Goal: Task Accomplishment & Management: Manage account settings

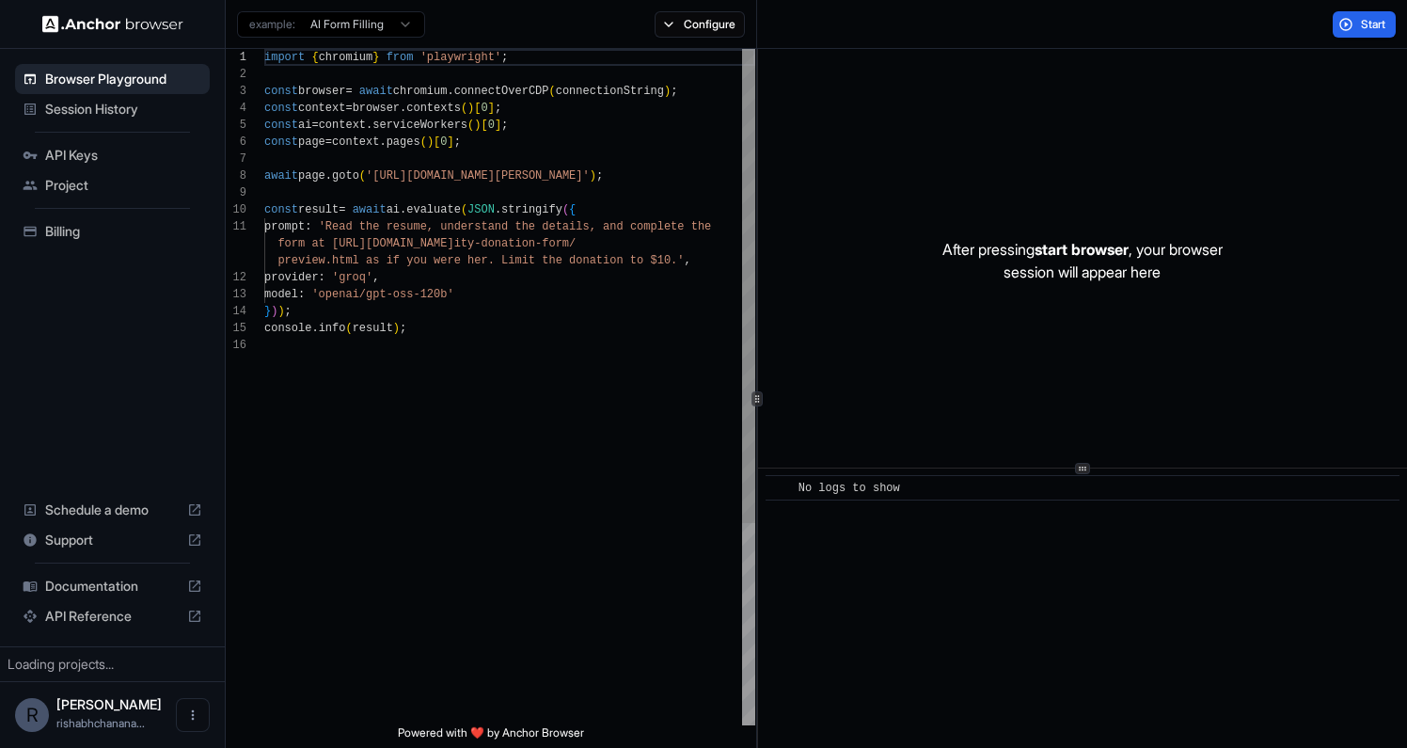
scroll to position [169, 0]
click at [71, 153] on span "API Keys" at bounding box center [123, 155] width 157 height 19
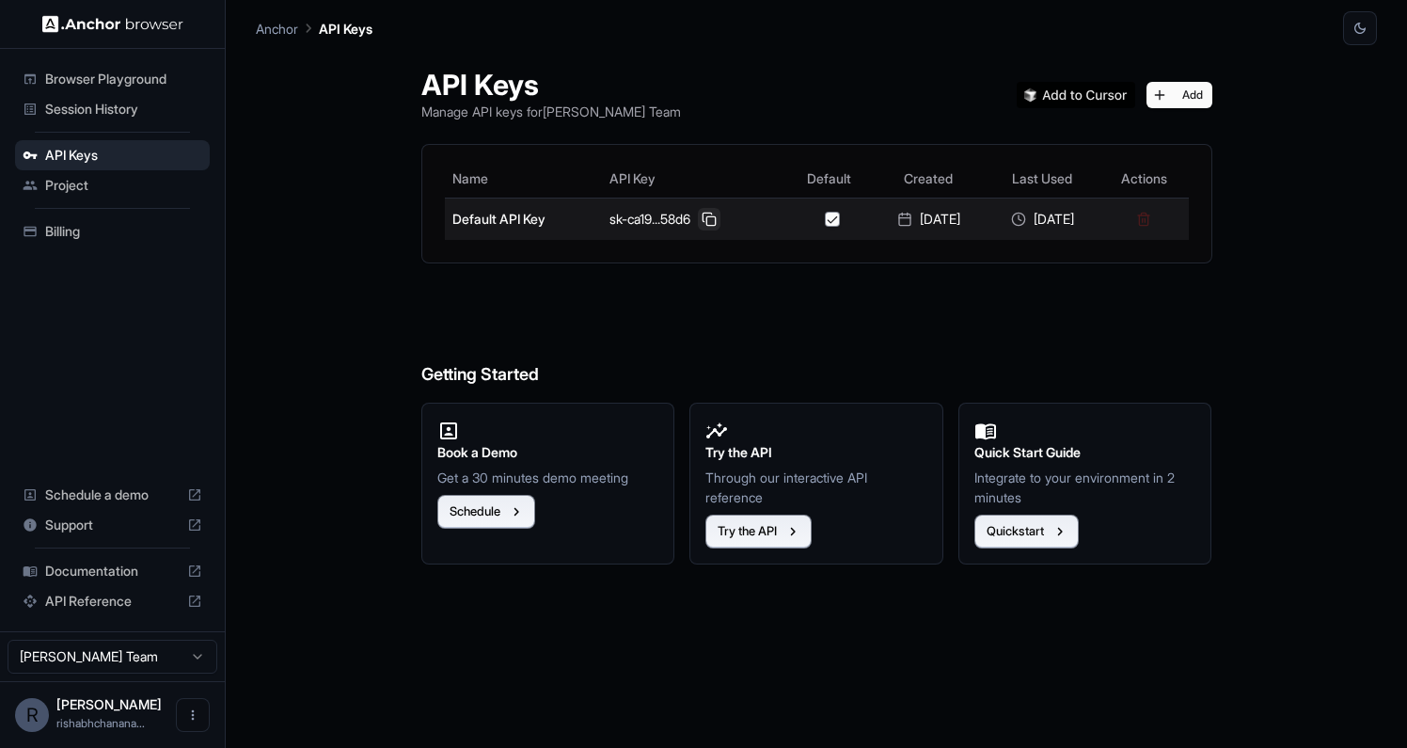
click at [698, 221] on button at bounding box center [709, 219] width 23 height 23
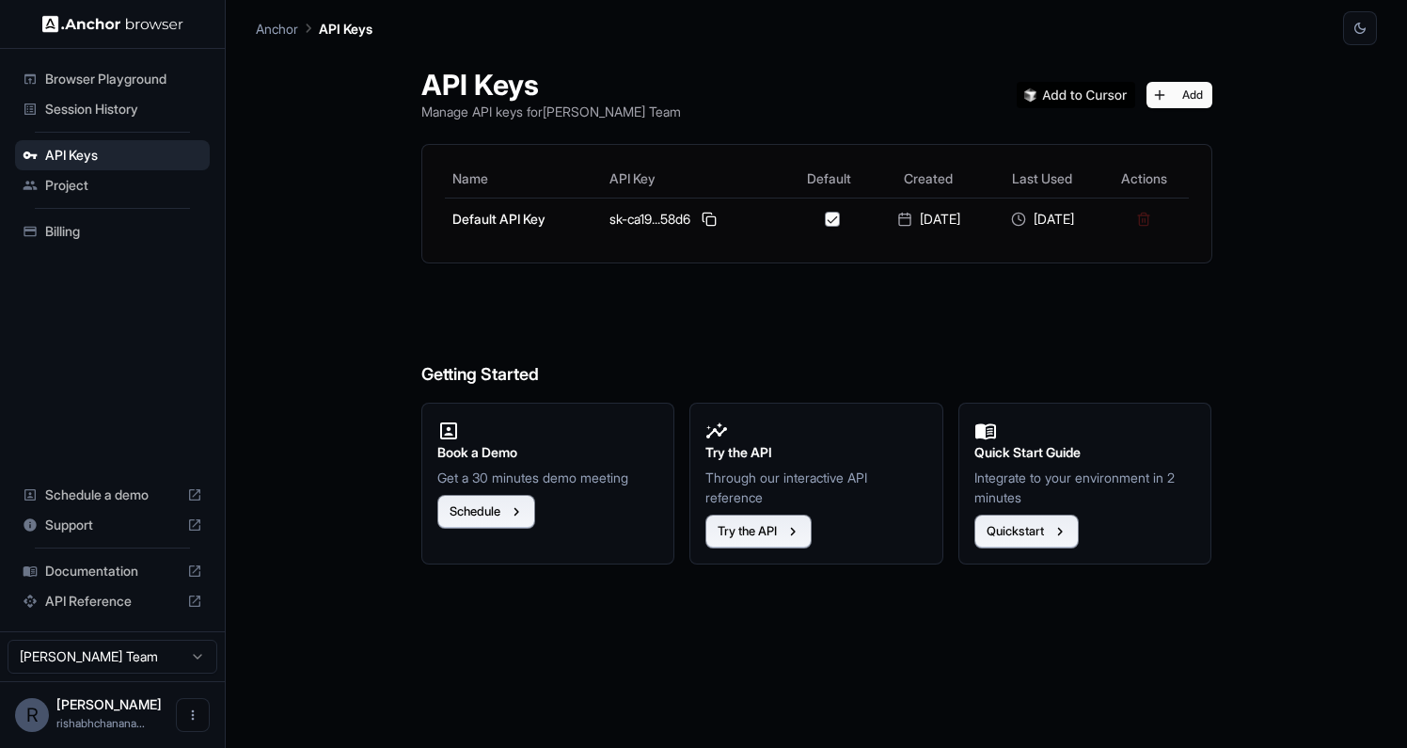
click at [107, 102] on span "Session History" at bounding box center [123, 109] width 157 height 19
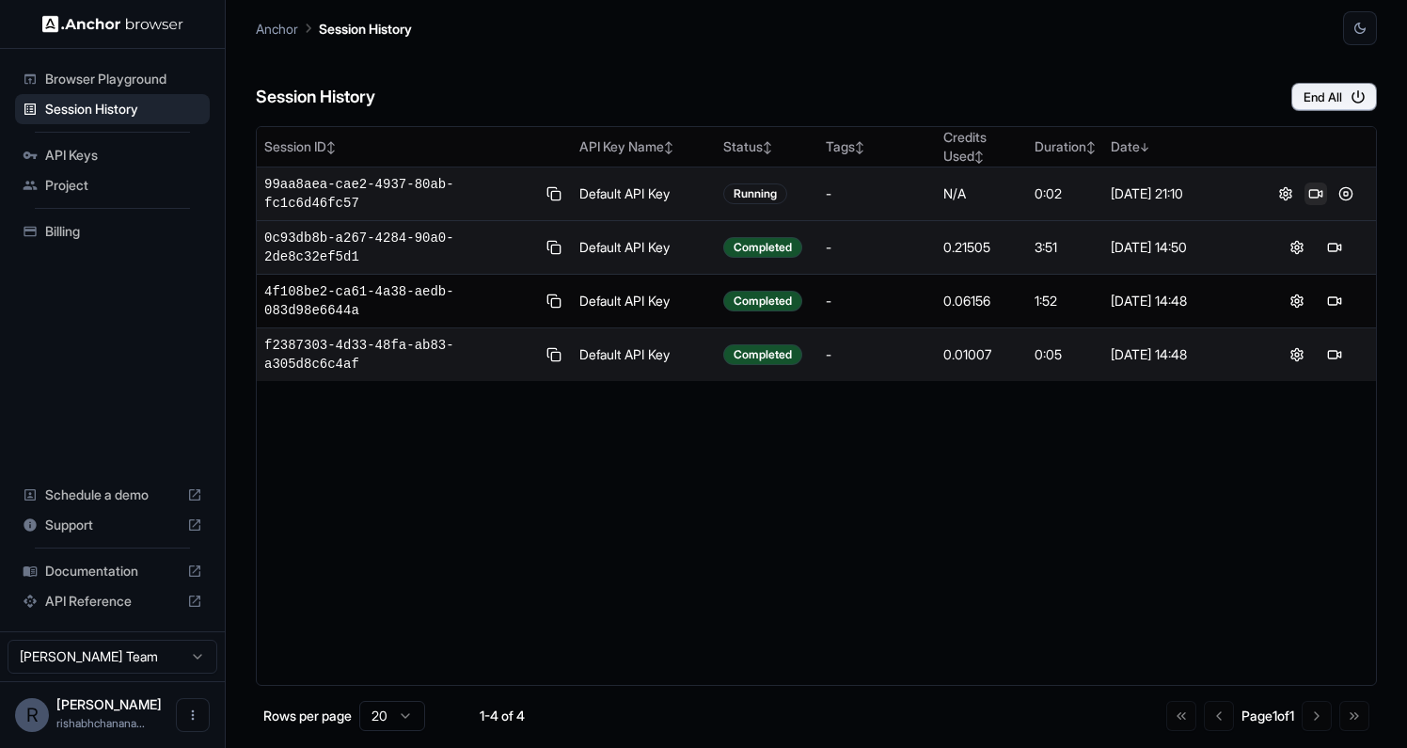
click at [1317, 194] on button at bounding box center [1315, 193] width 23 height 23
click at [1339, 195] on button at bounding box center [1345, 193] width 23 height 23
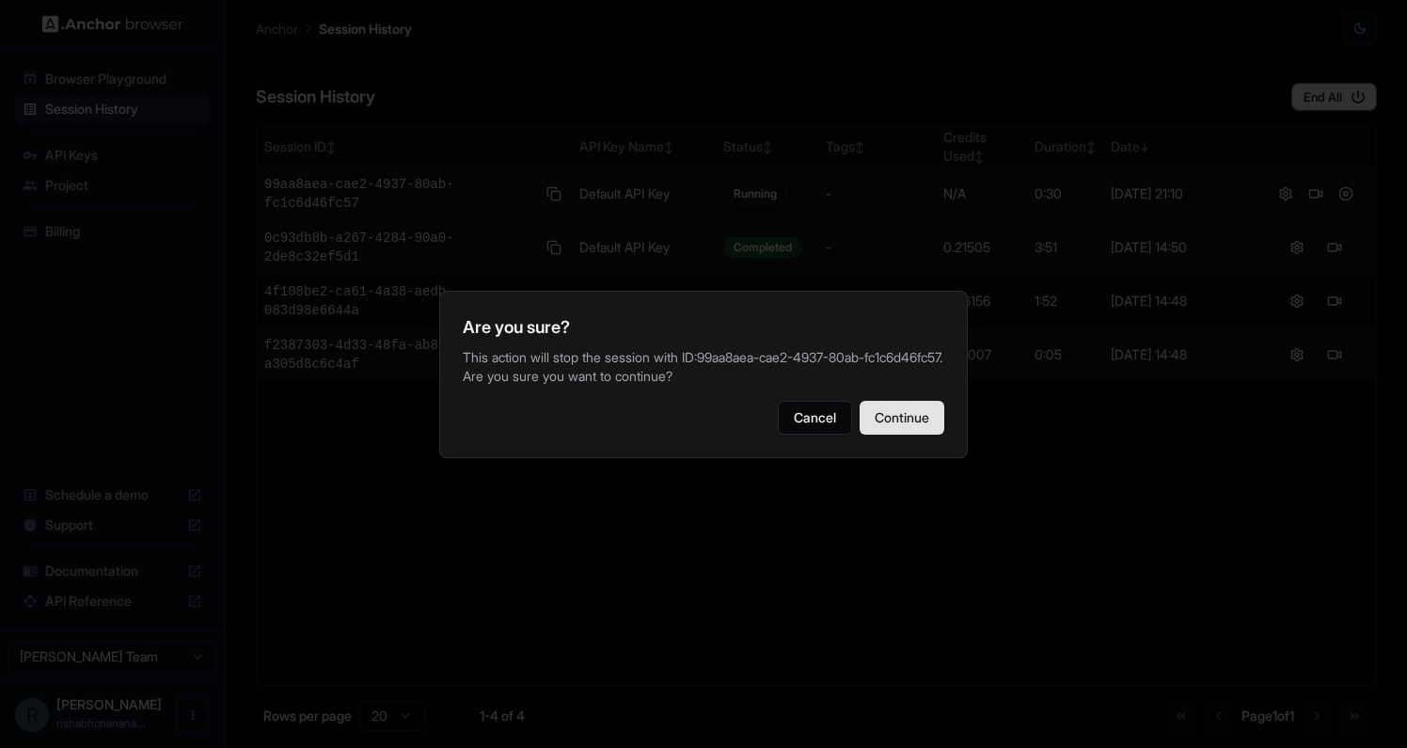
click at [927, 433] on button "Continue" at bounding box center [901, 418] width 85 height 34
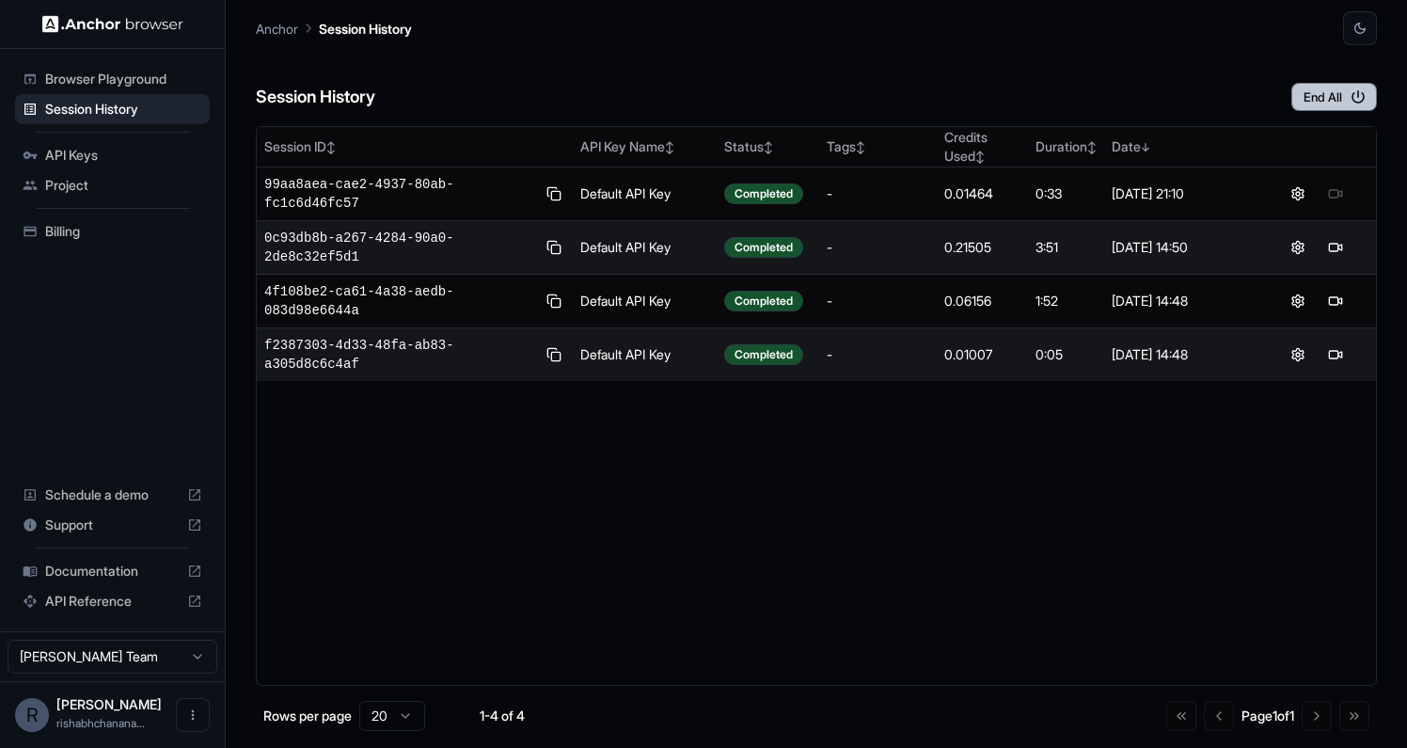
click at [1341, 107] on button "End All" at bounding box center [1334, 97] width 86 height 28
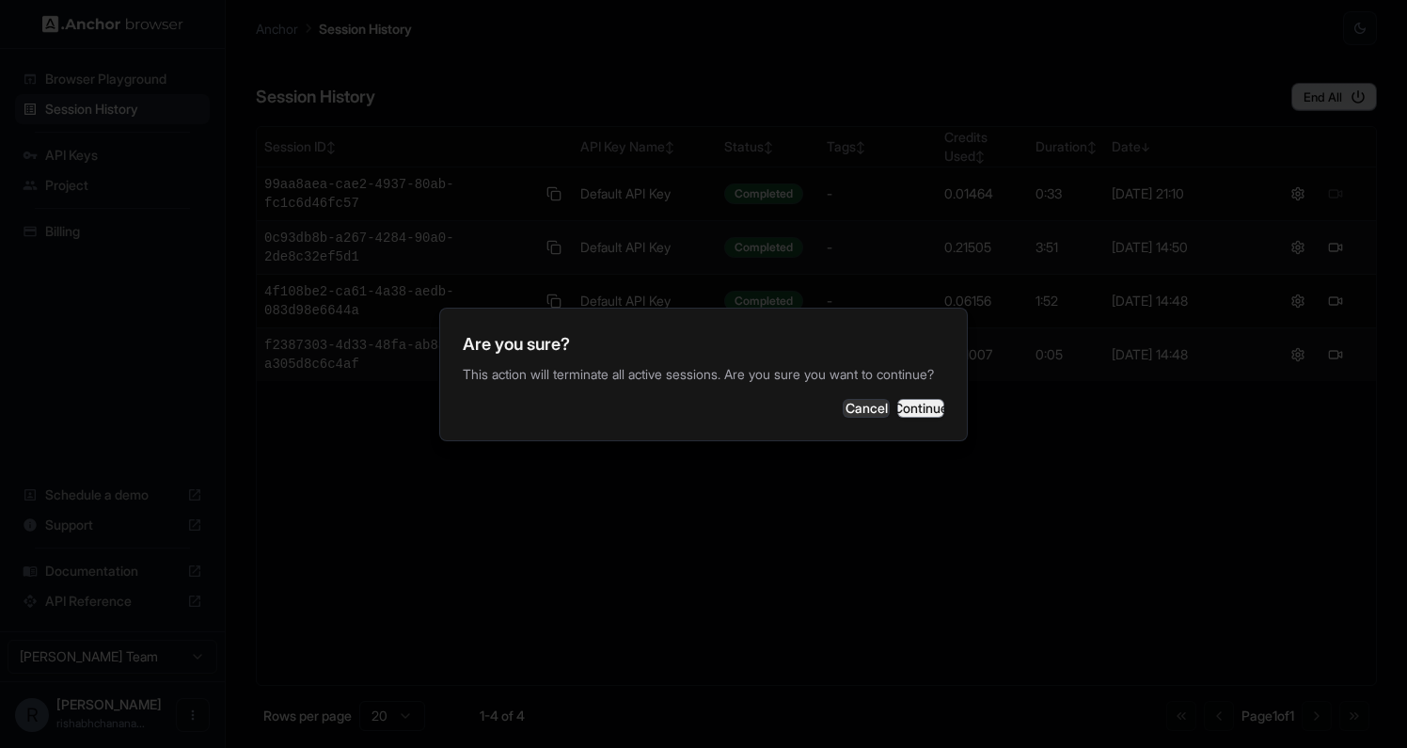
click at [899, 417] on button "Continue" at bounding box center [920, 408] width 47 height 19
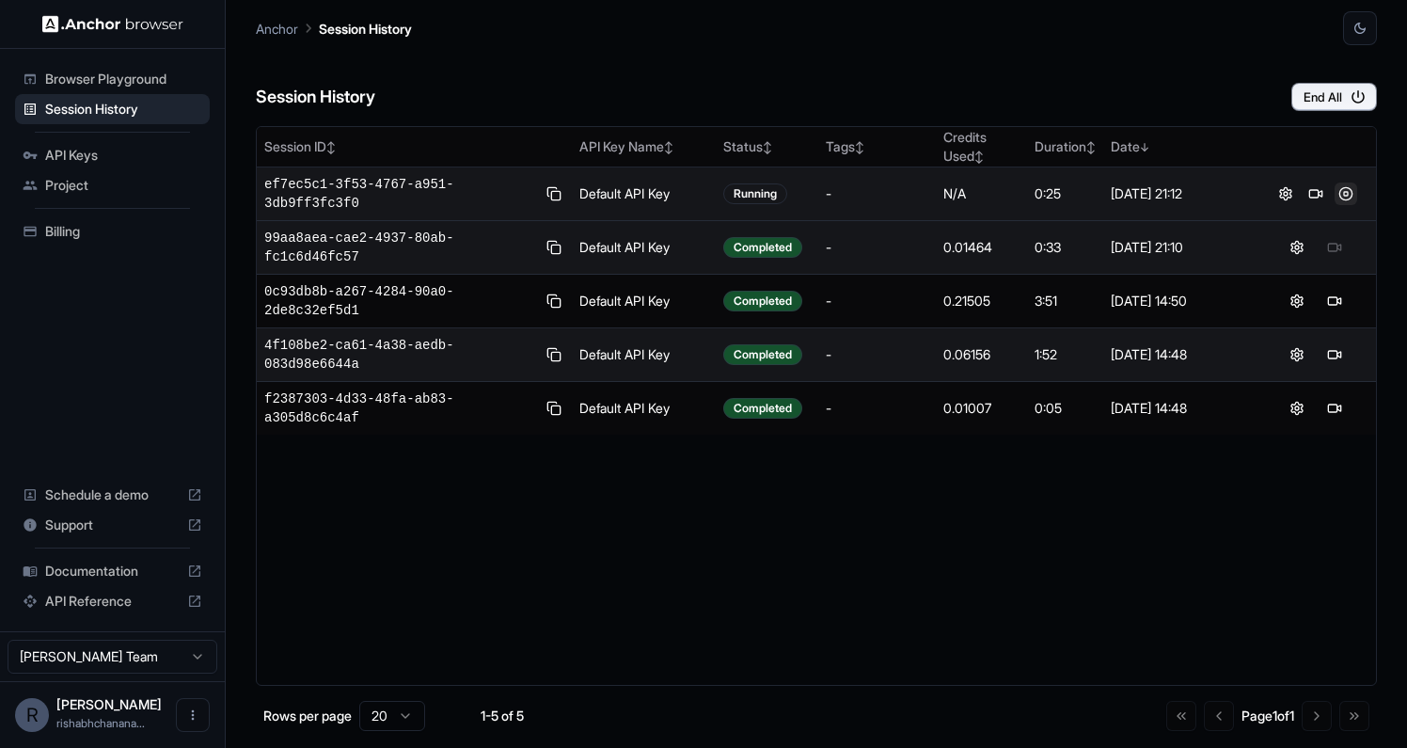
click at [1341, 188] on button at bounding box center [1345, 193] width 23 height 23
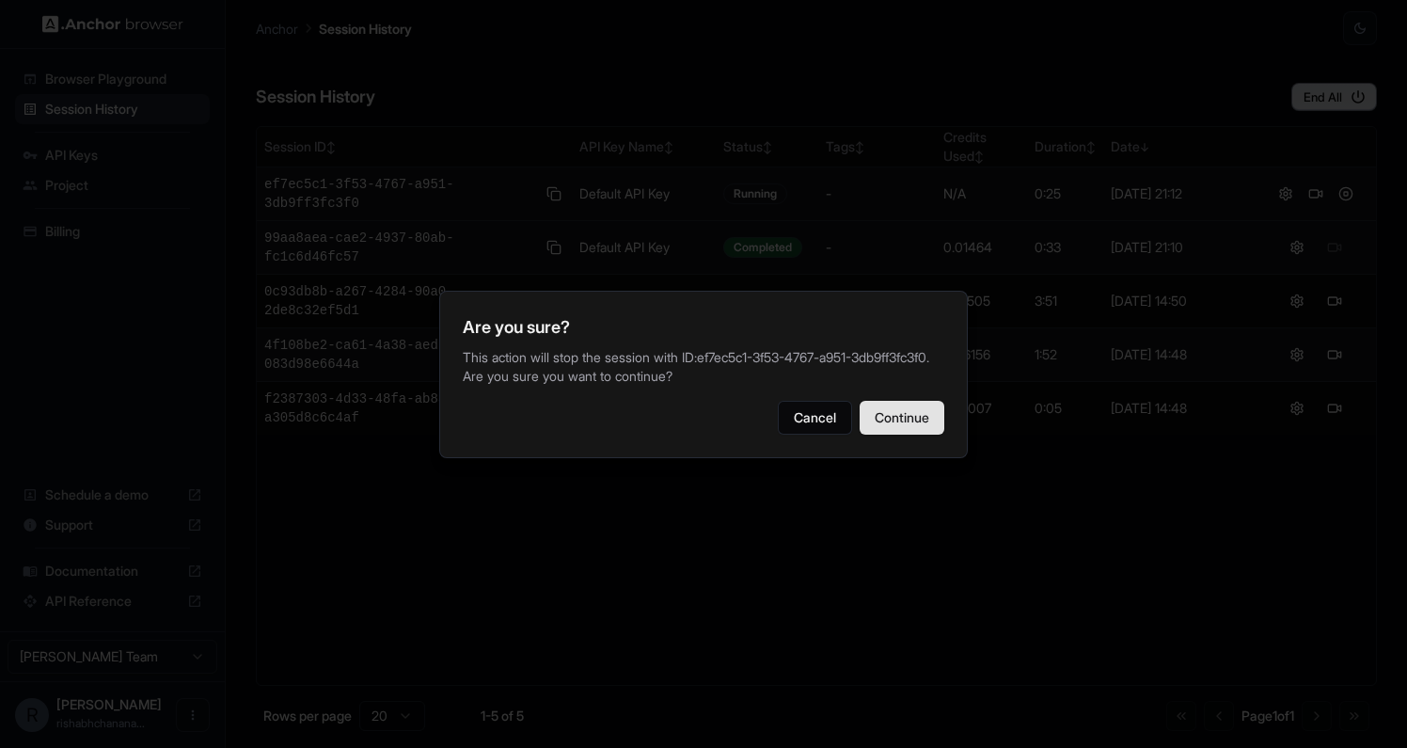
click at [905, 417] on button "Continue" at bounding box center [901, 418] width 85 height 34
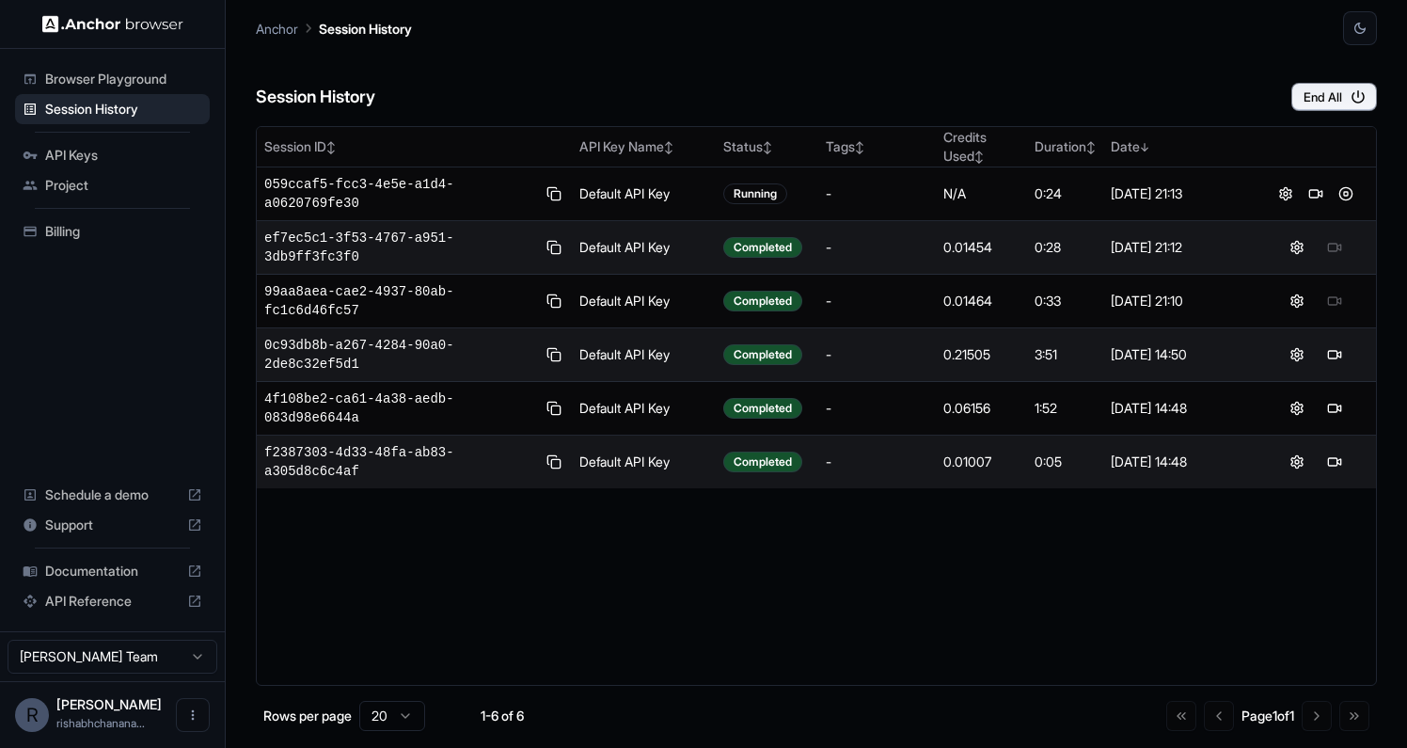
click at [1340, 111] on div "Session History End All Session ID ↕ API Key Name ↕ Status ↕ Tags ↕ Credits Use…" at bounding box center [816, 396] width 1121 height 702
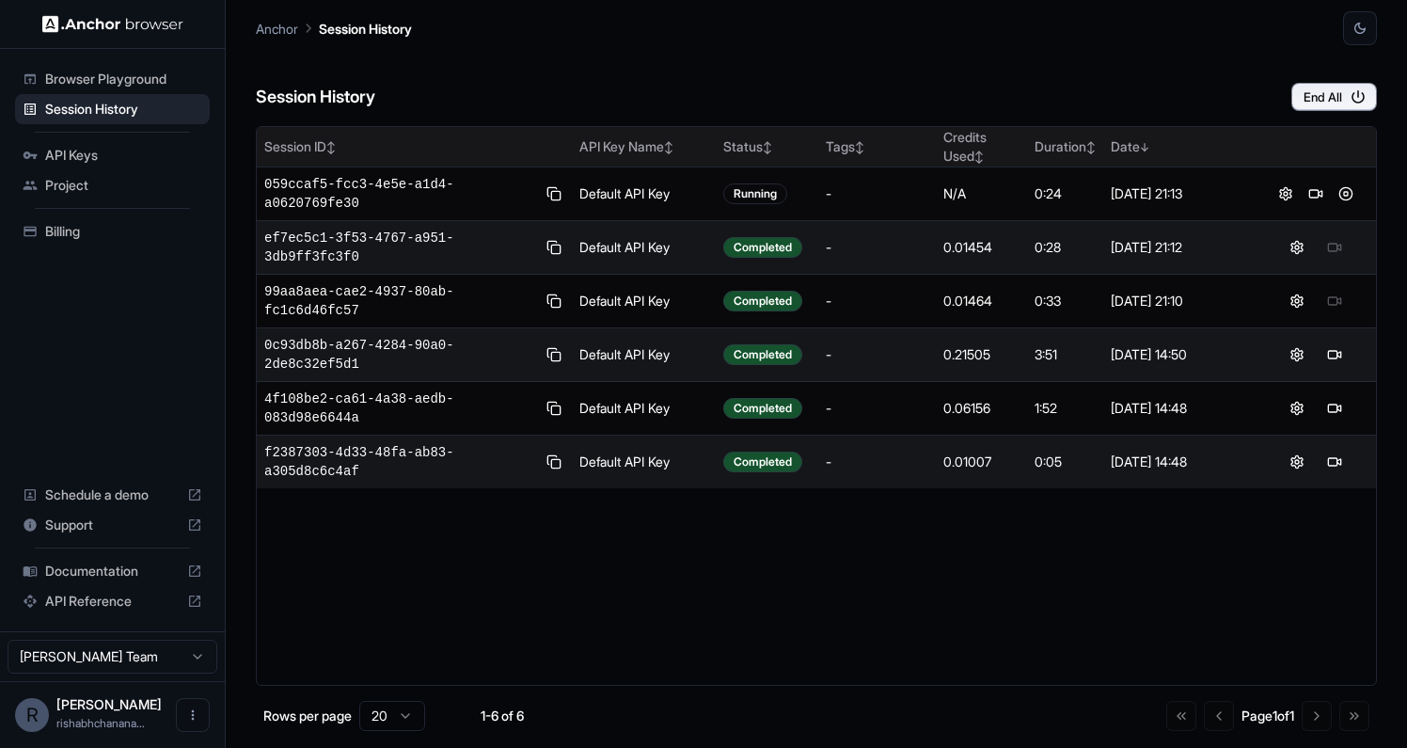
click at [1313, 130] on th at bounding box center [1315, 147] width 120 height 40
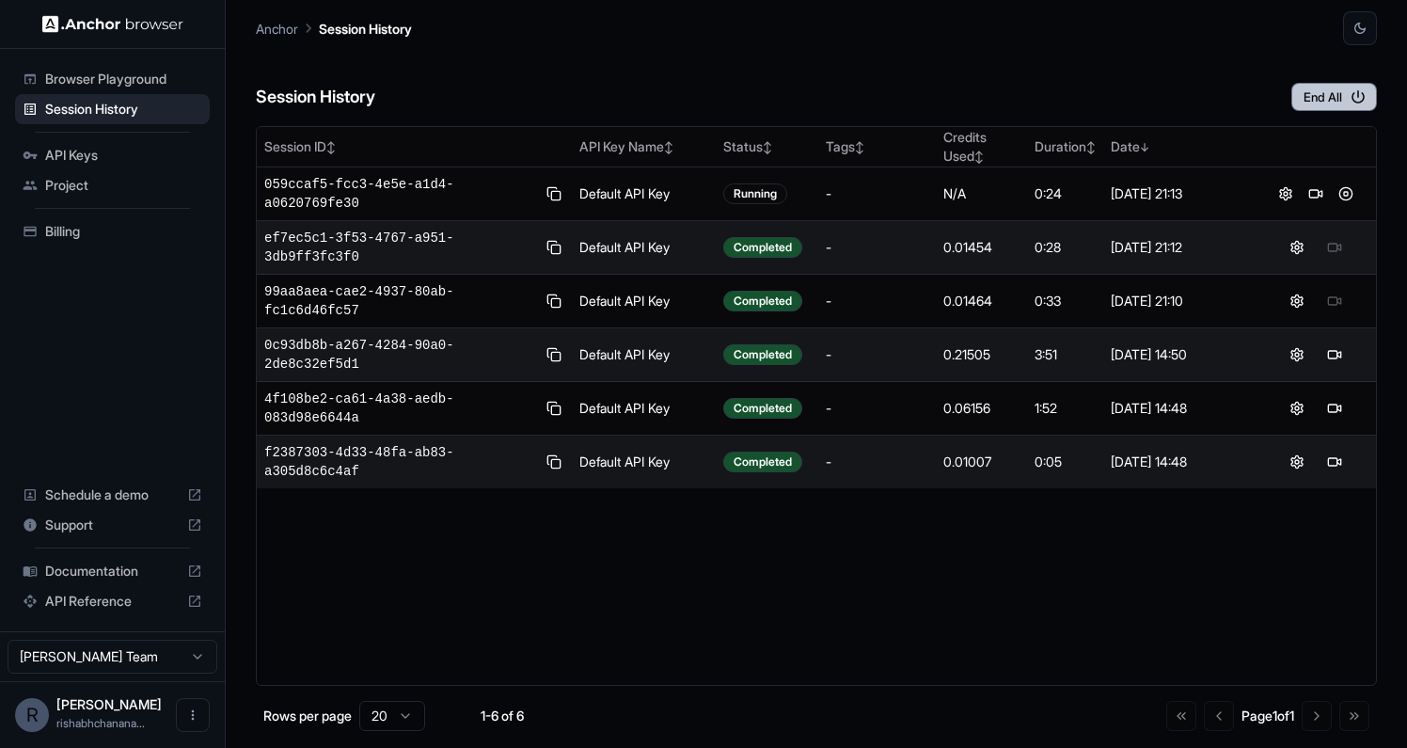
click at [1328, 95] on button "End All" at bounding box center [1334, 97] width 86 height 28
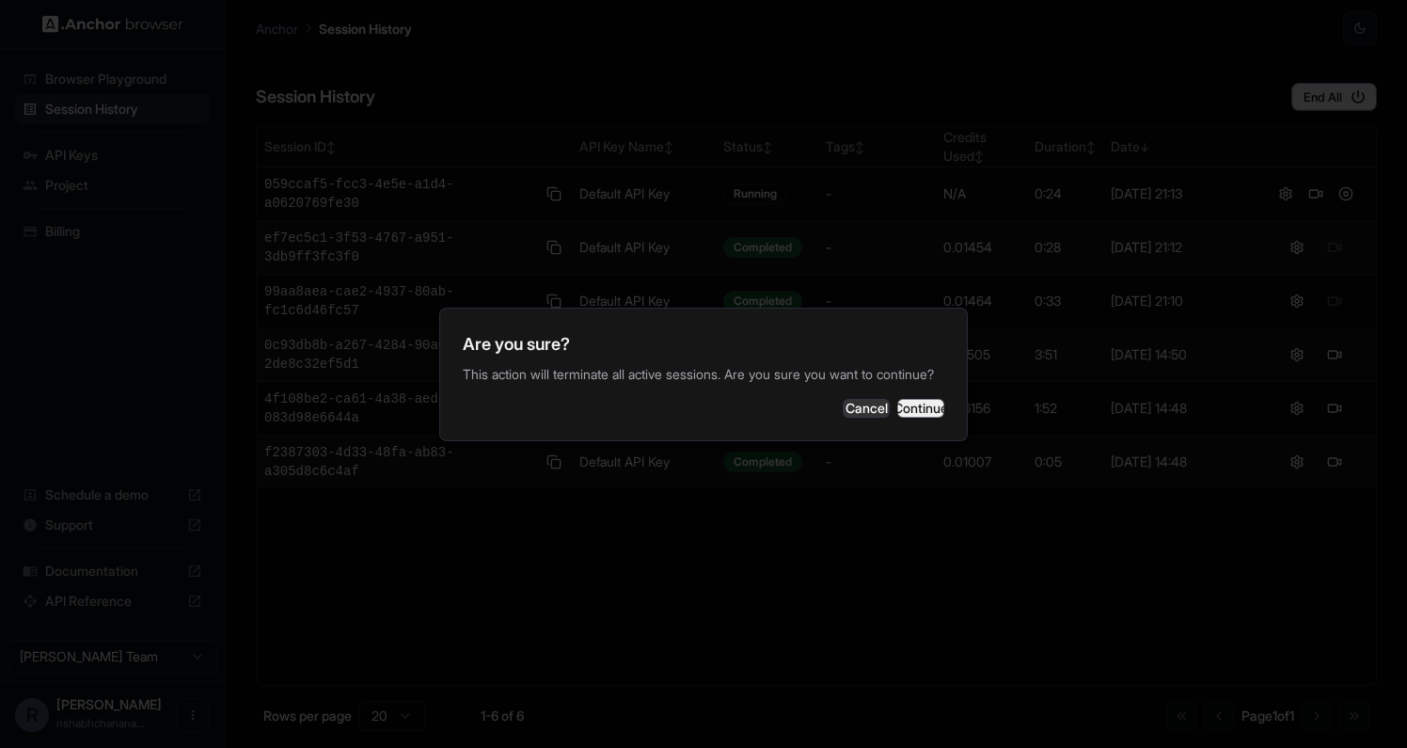
click at [910, 402] on button "Continue" at bounding box center [920, 408] width 47 height 19
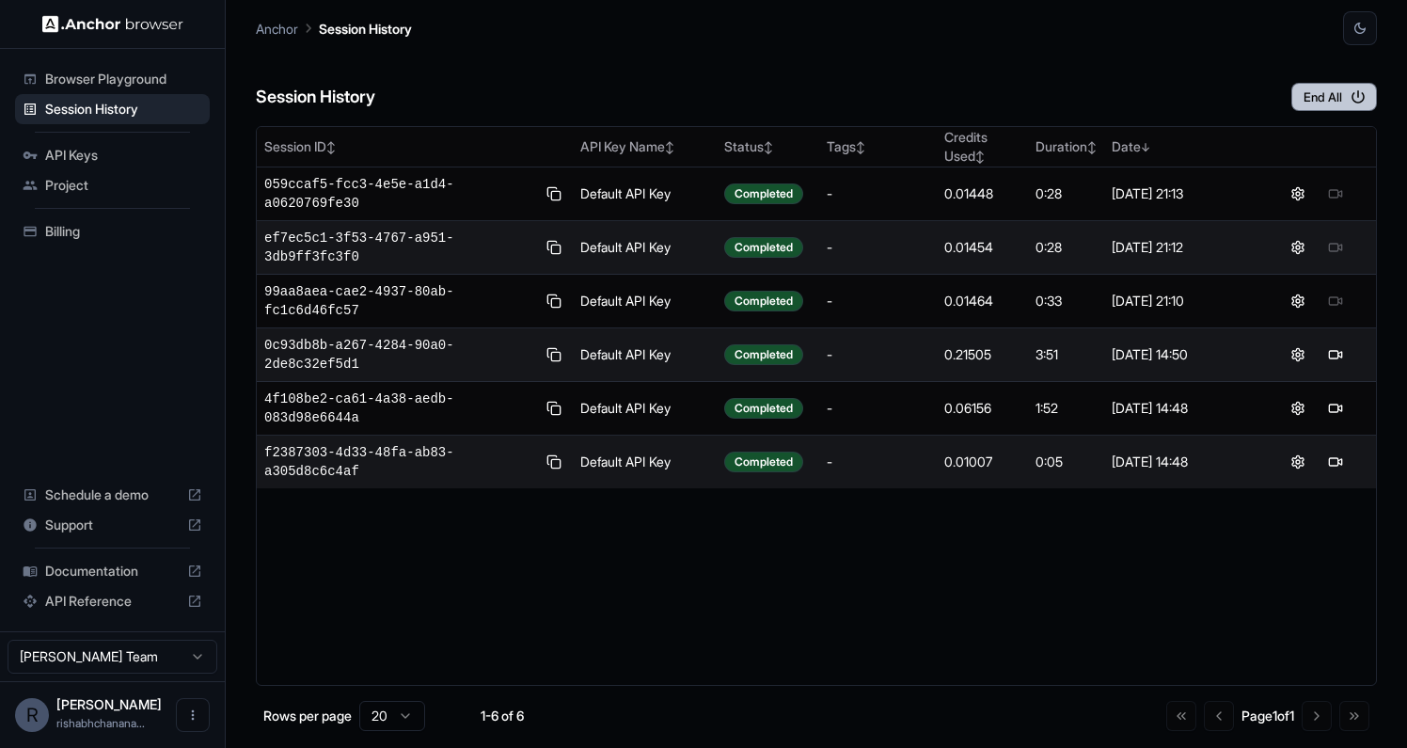
click at [1335, 86] on button "End All" at bounding box center [1334, 97] width 86 height 28
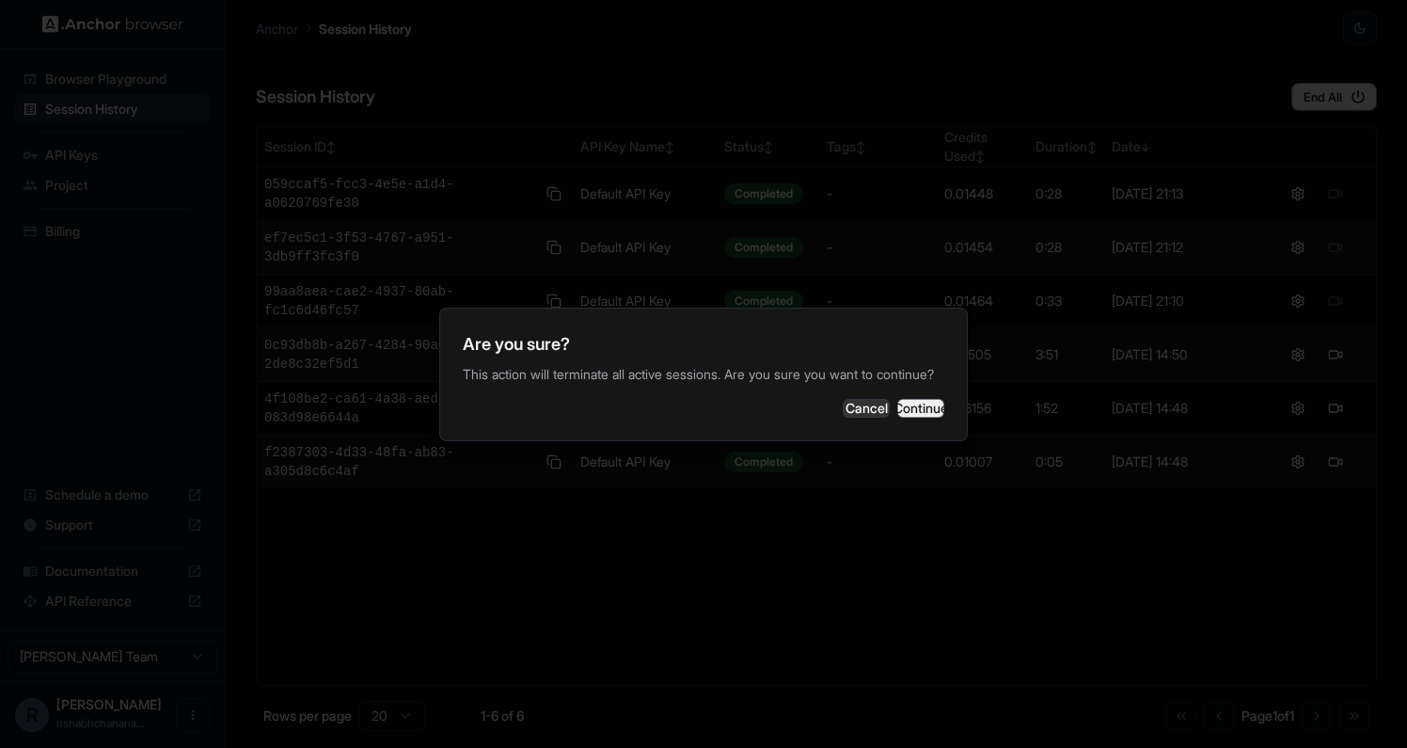
click at [921, 408] on button "Continue" at bounding box center [920, 408] width 47 height 19
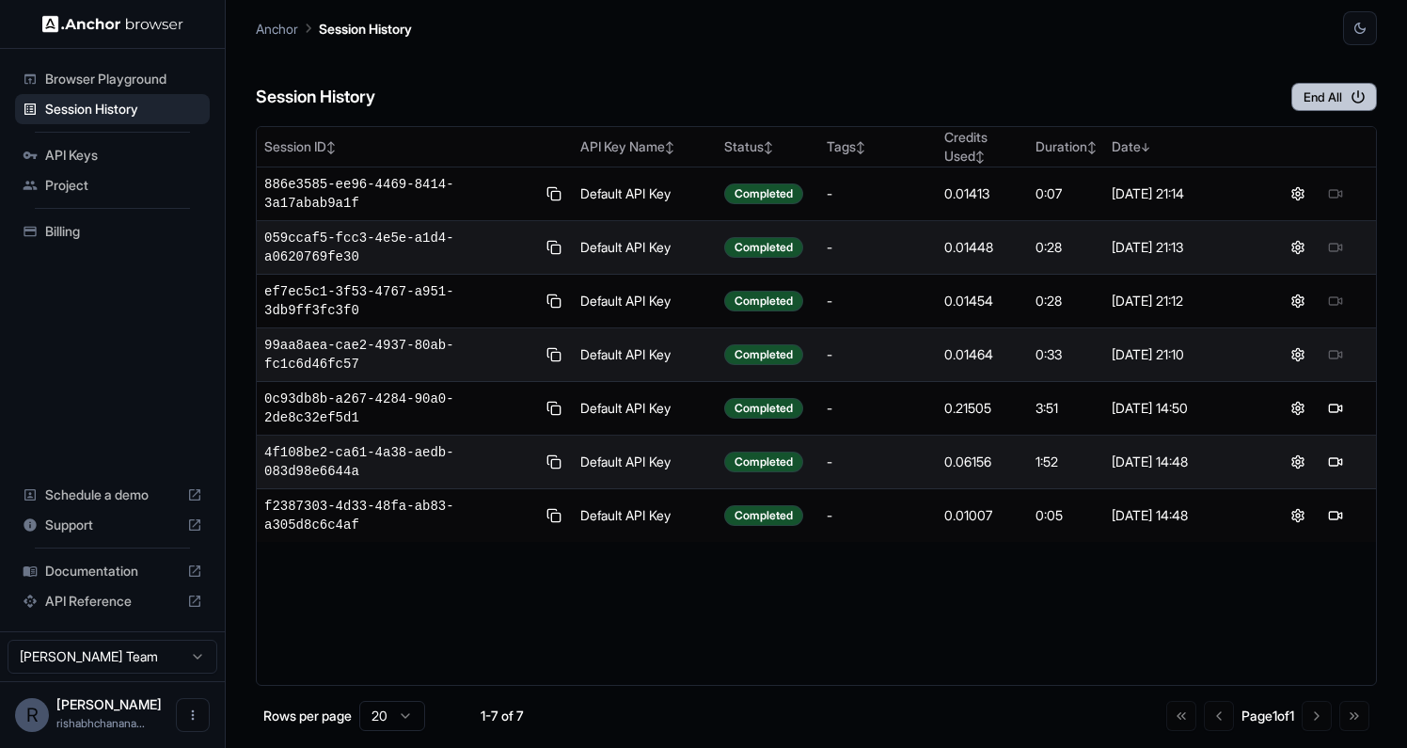
click at [1327, 96] on button "End All" at bounding box center [1334, 97] width 86 height 28
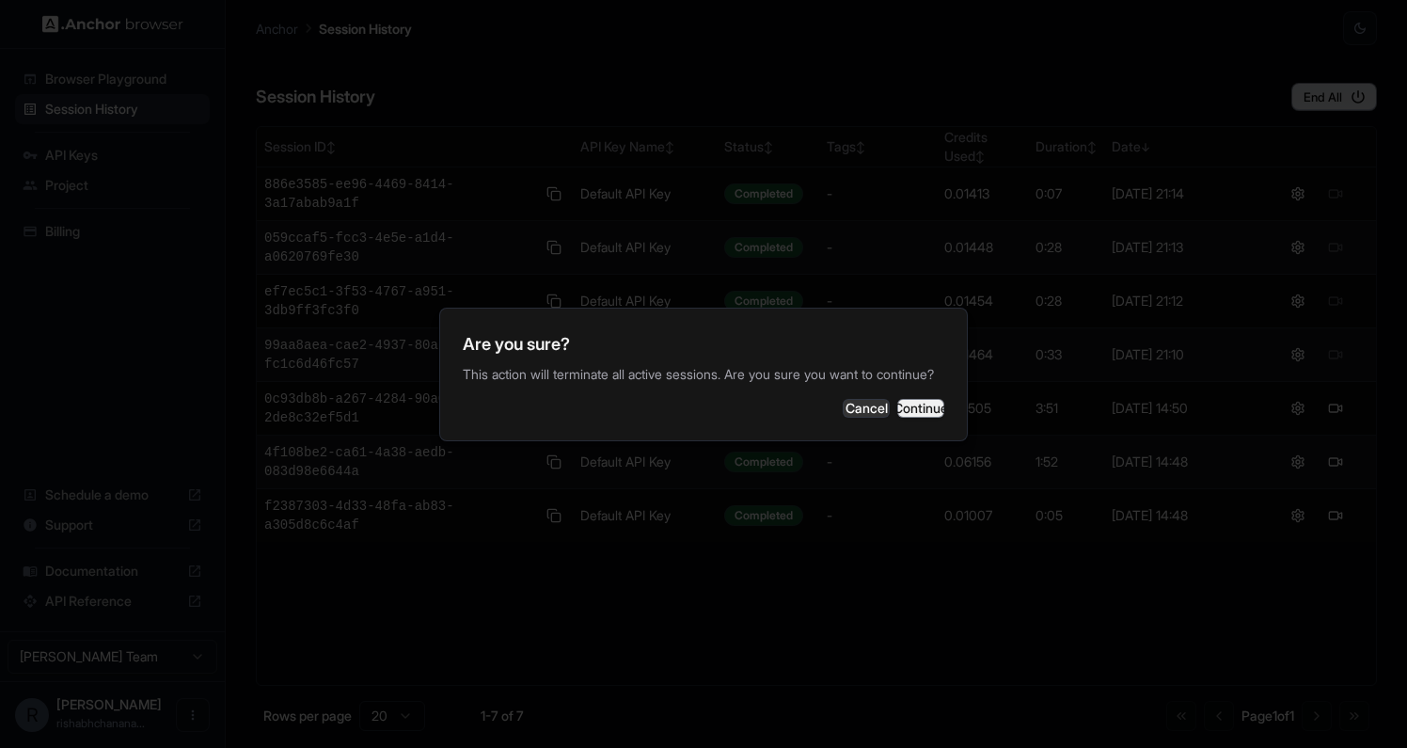
click at [897, 417] on button "Continue" at bounding box center [920, 408] width 47 height 19
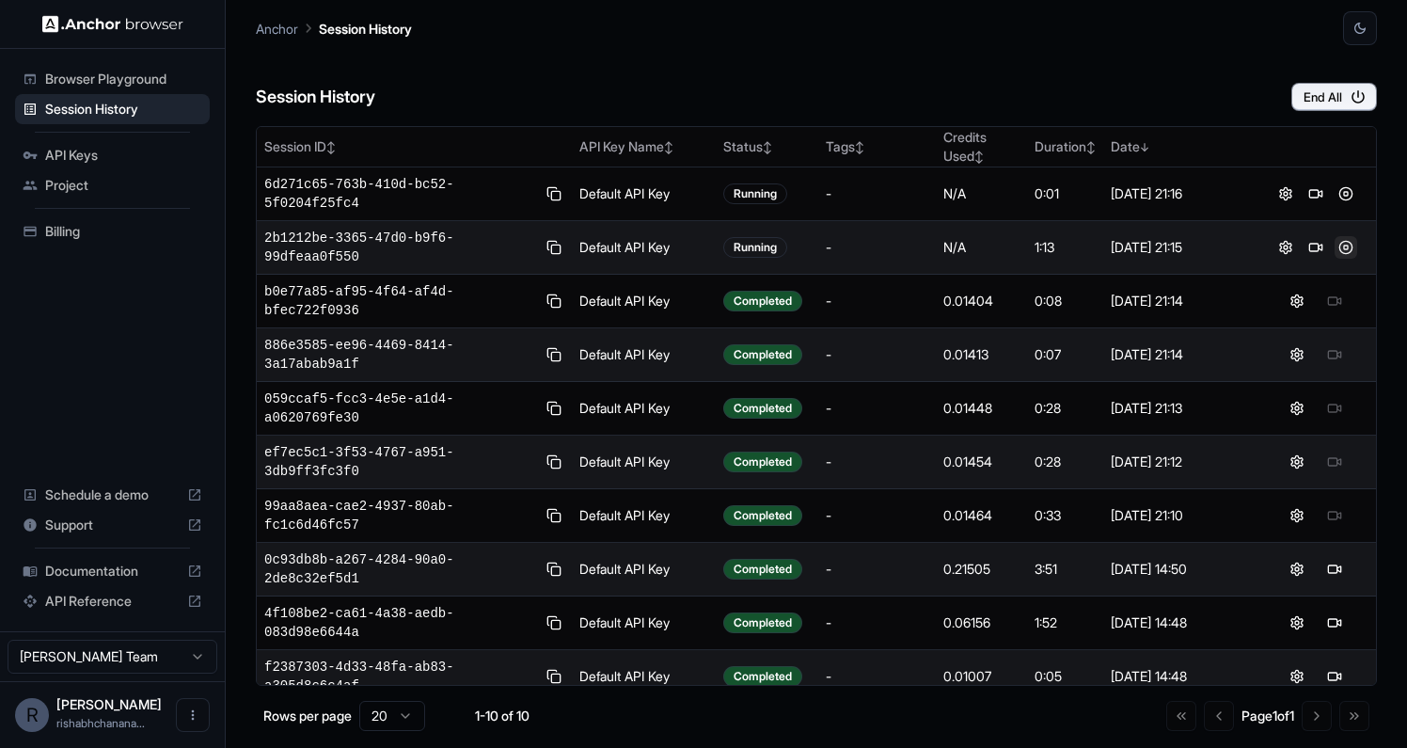
click at [1338, 244] on button at bounding box center [1345, 247] width 23 height 23
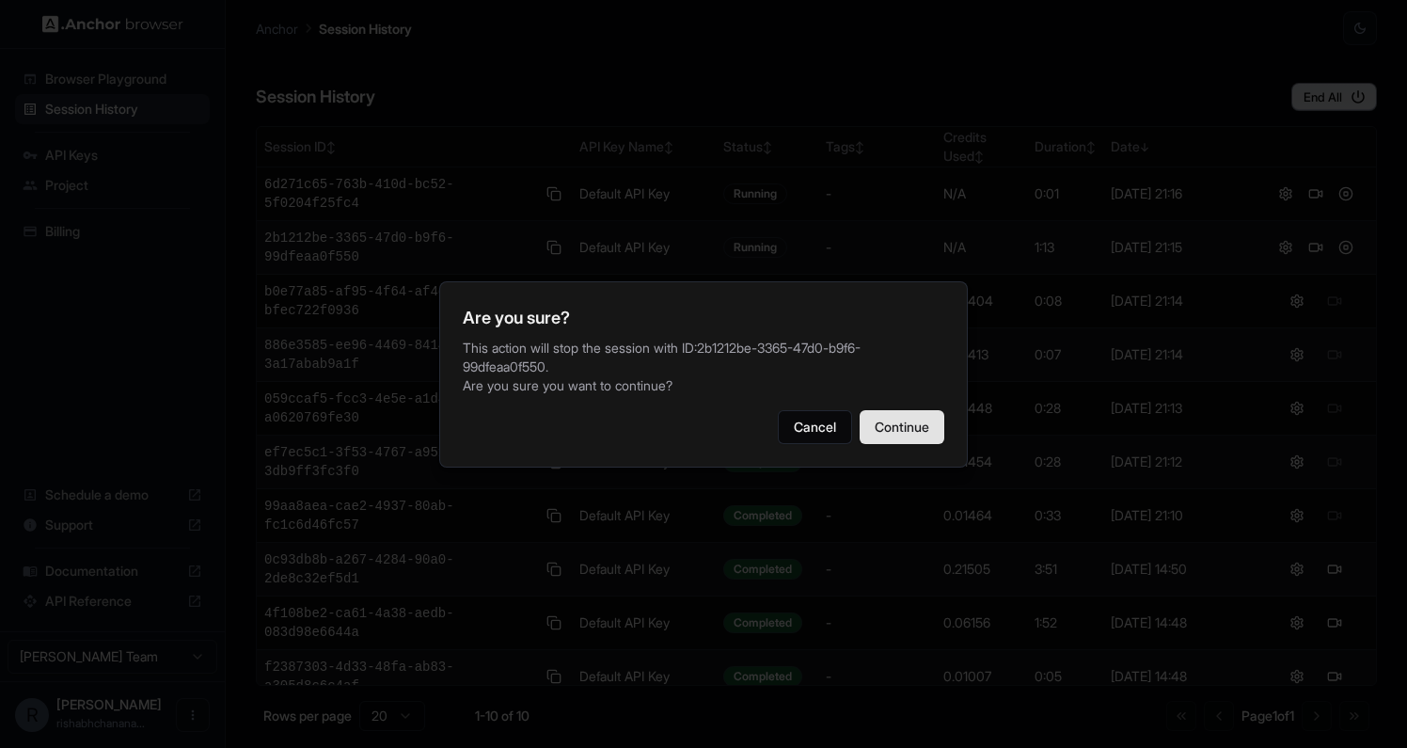
click at [890, 429] on button "Continue" at bounding box center [901, 427] width 85 height 34
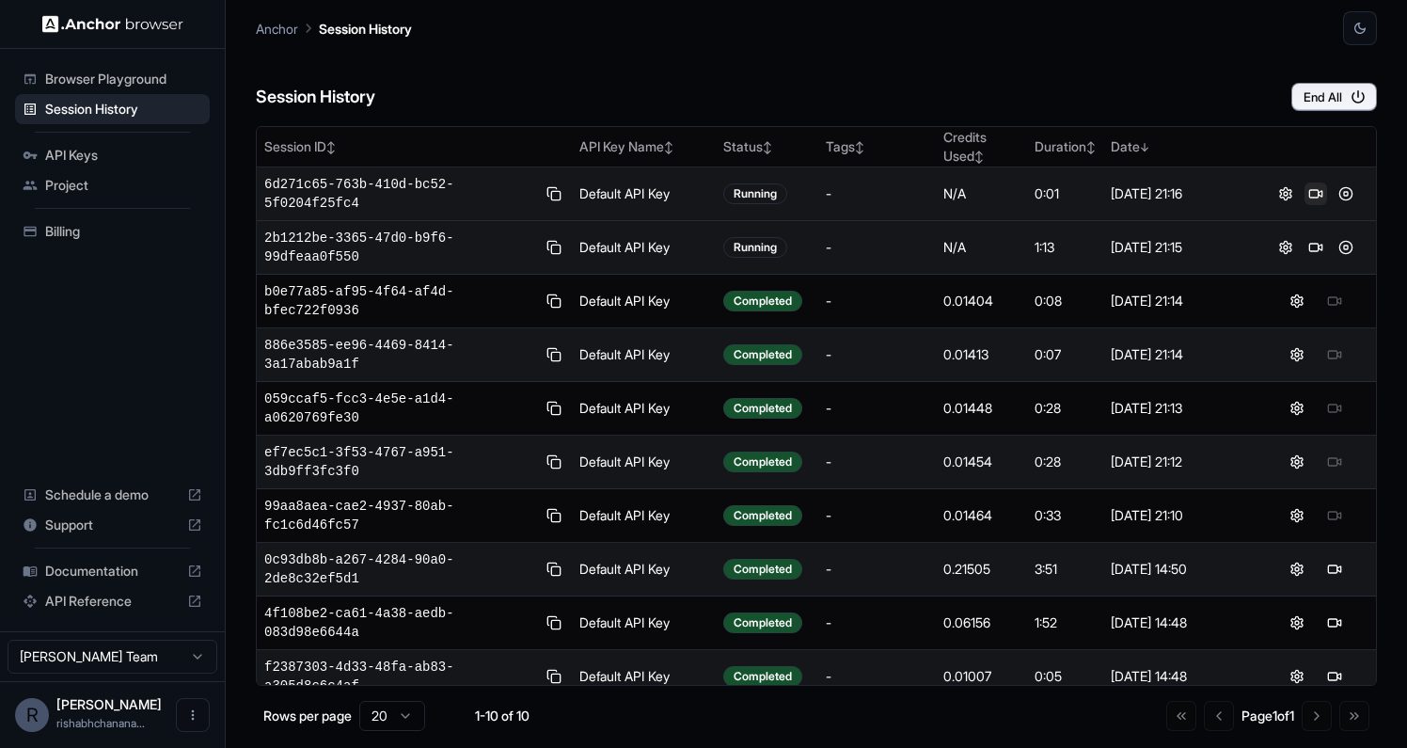
click at [1311, 194] on button at bounding box center [1315, 193] width 23 height 23
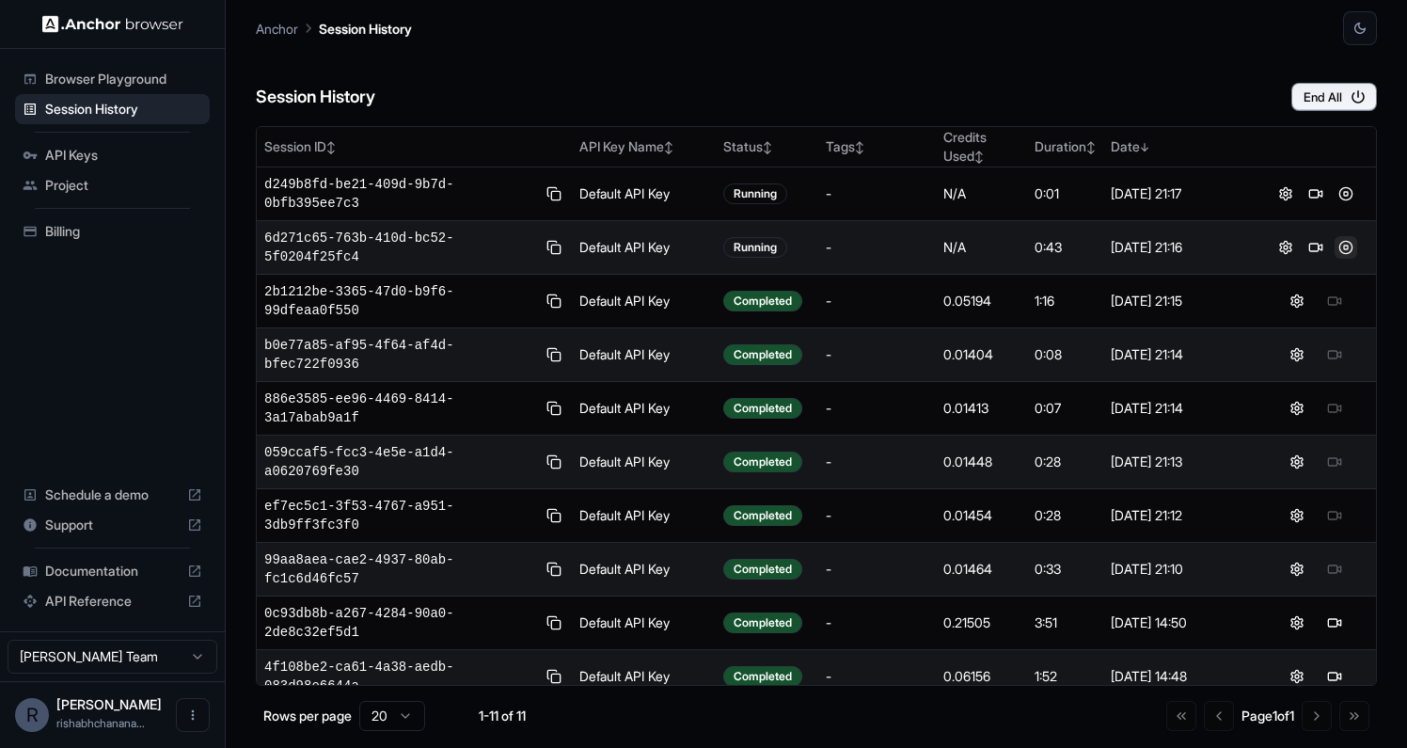
click at [1344, 247] on button at bounding box center [1345, 247] width 23 height 23
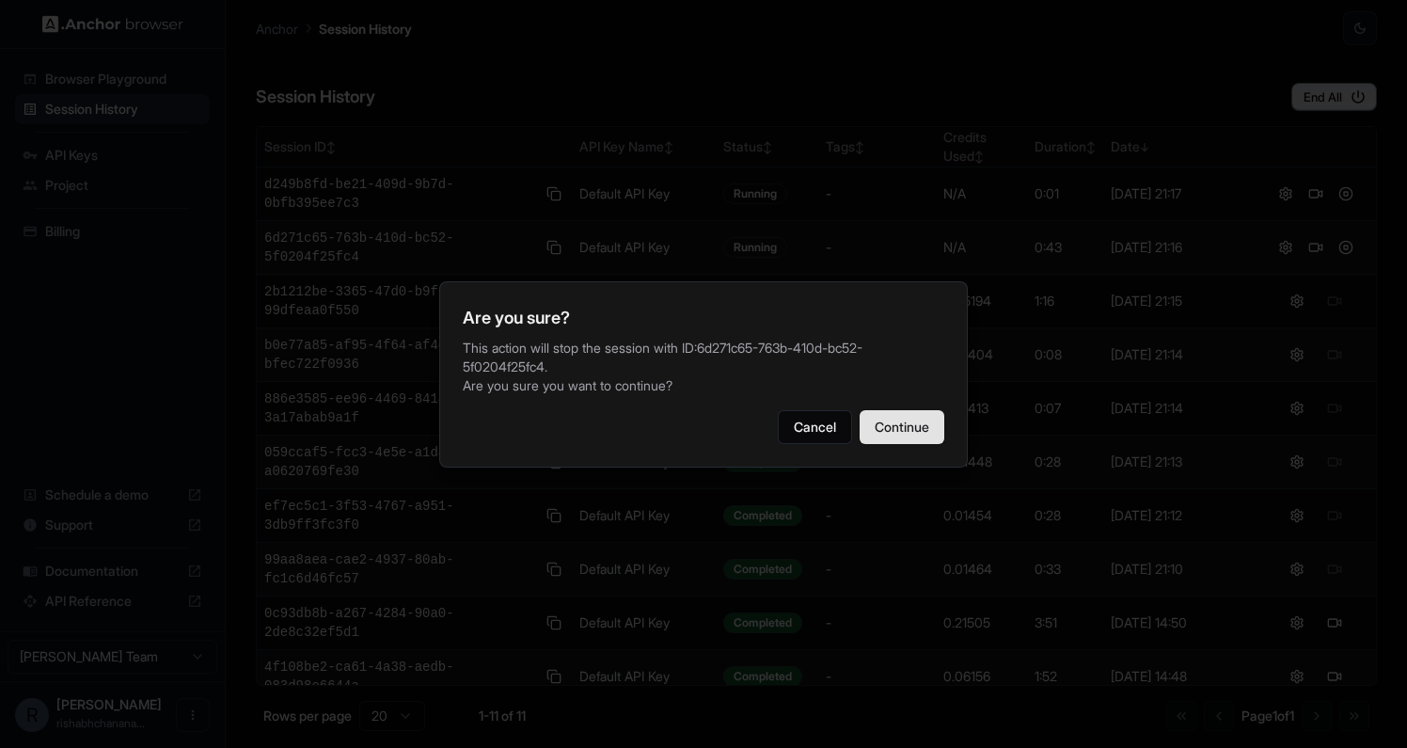
click at [890, 410] on button "Continue" at bounding box center [901, 427] width 85 height 34
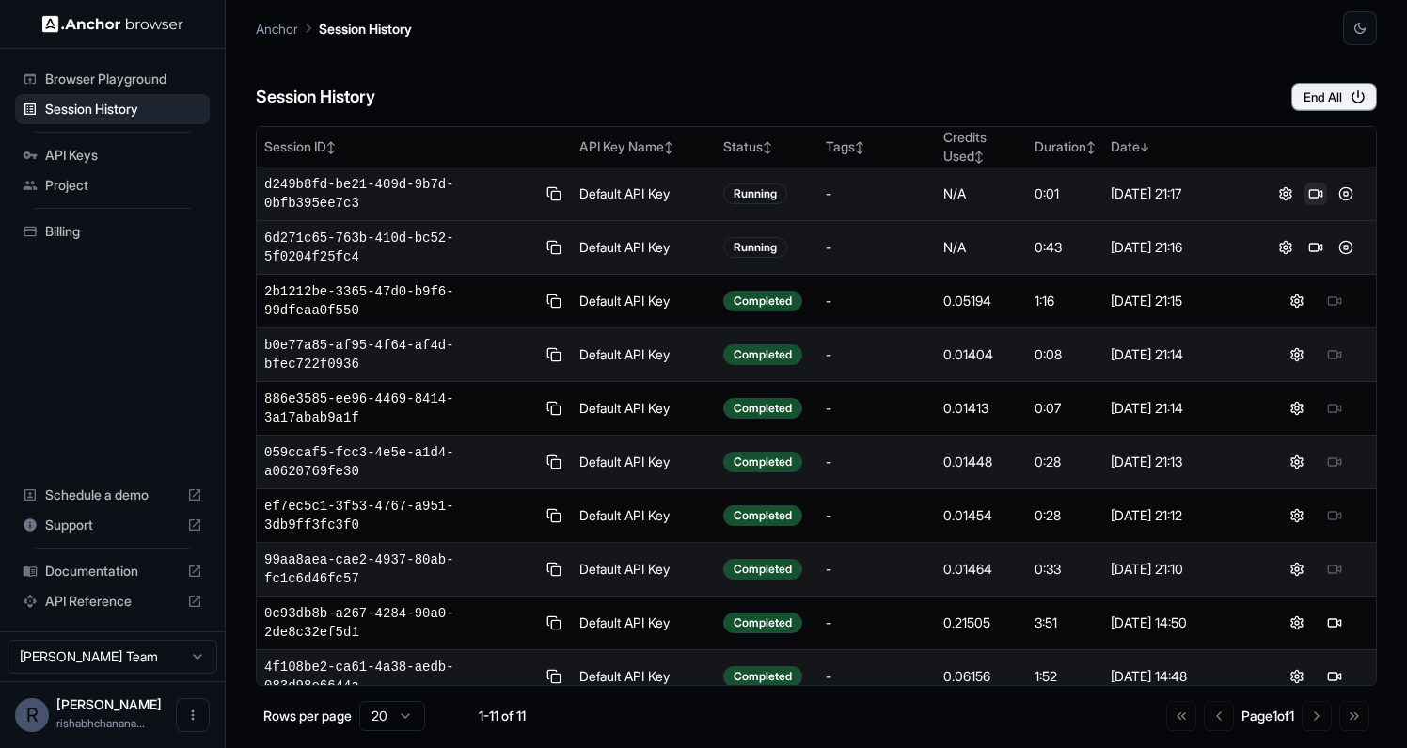
click at [1319, 193] on button at bounding box center [1315, 193] width 23 height 23
click at [1341, 192] on button at bounding box center [1345, 193] width 23 height 23
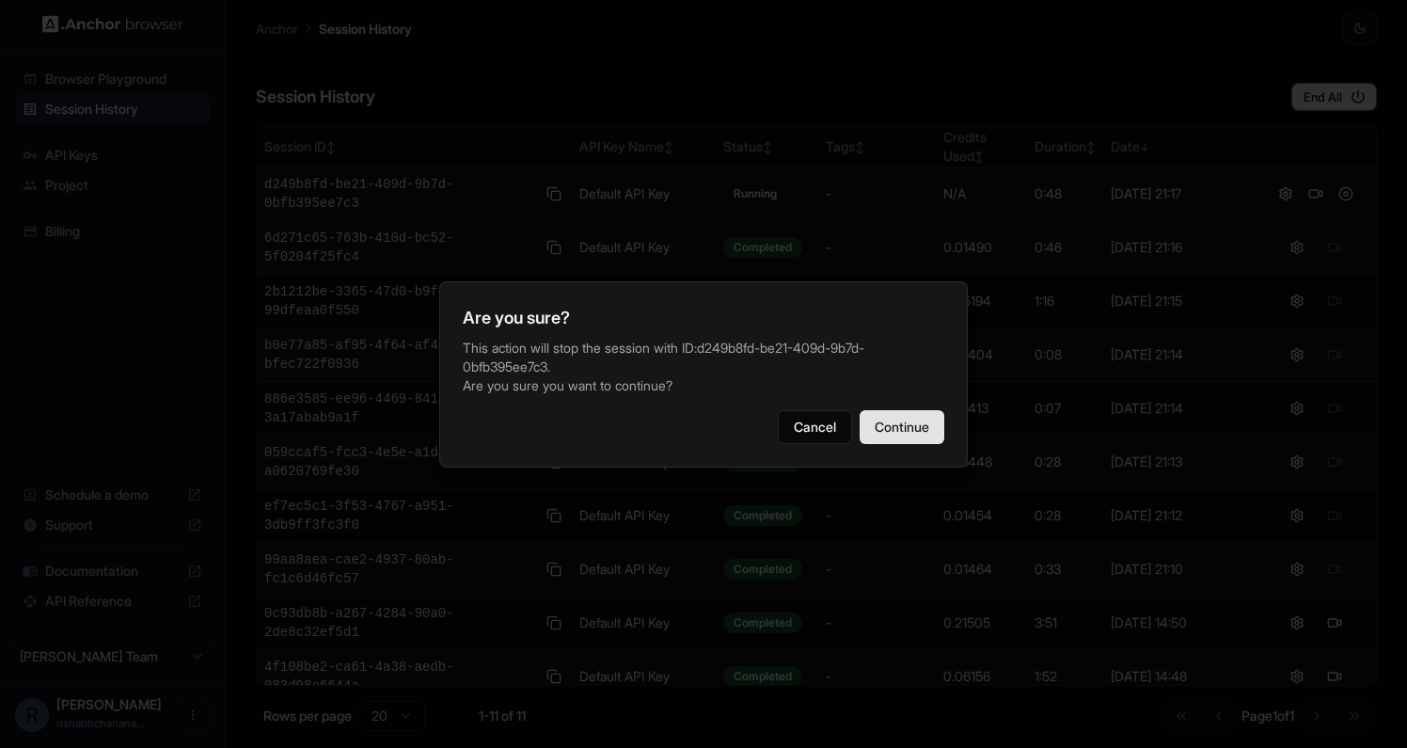
click at [921, 419] on button "Continue" at bounding box center [901, 427] width 85 height 34
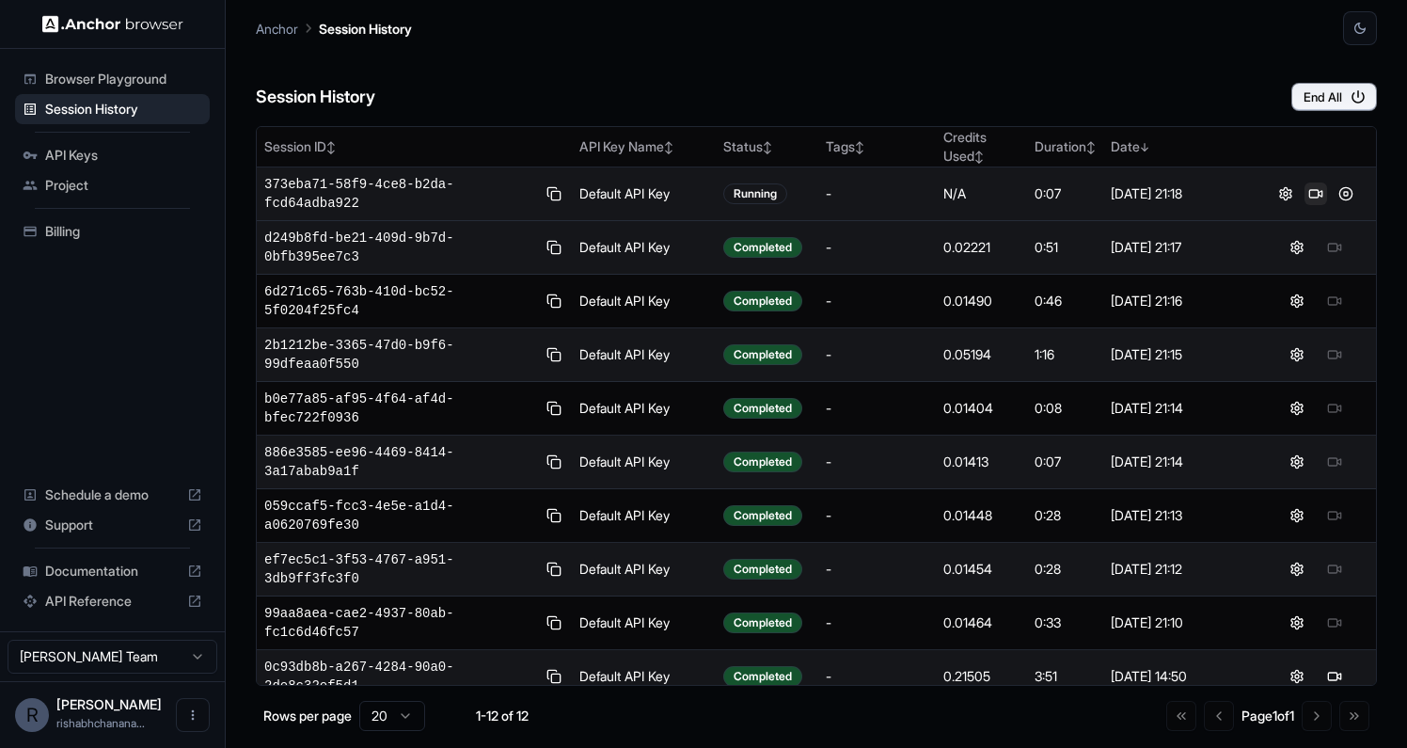
click at [1319, 197] on button at bounding box center [1315, 193] width 23 height 23
click at [1315, 187] on button at bounding box center [1315, 193] width 23 height 23
click at [1339, 197] on button at bounding box center [1345, 193] width 23 height 23
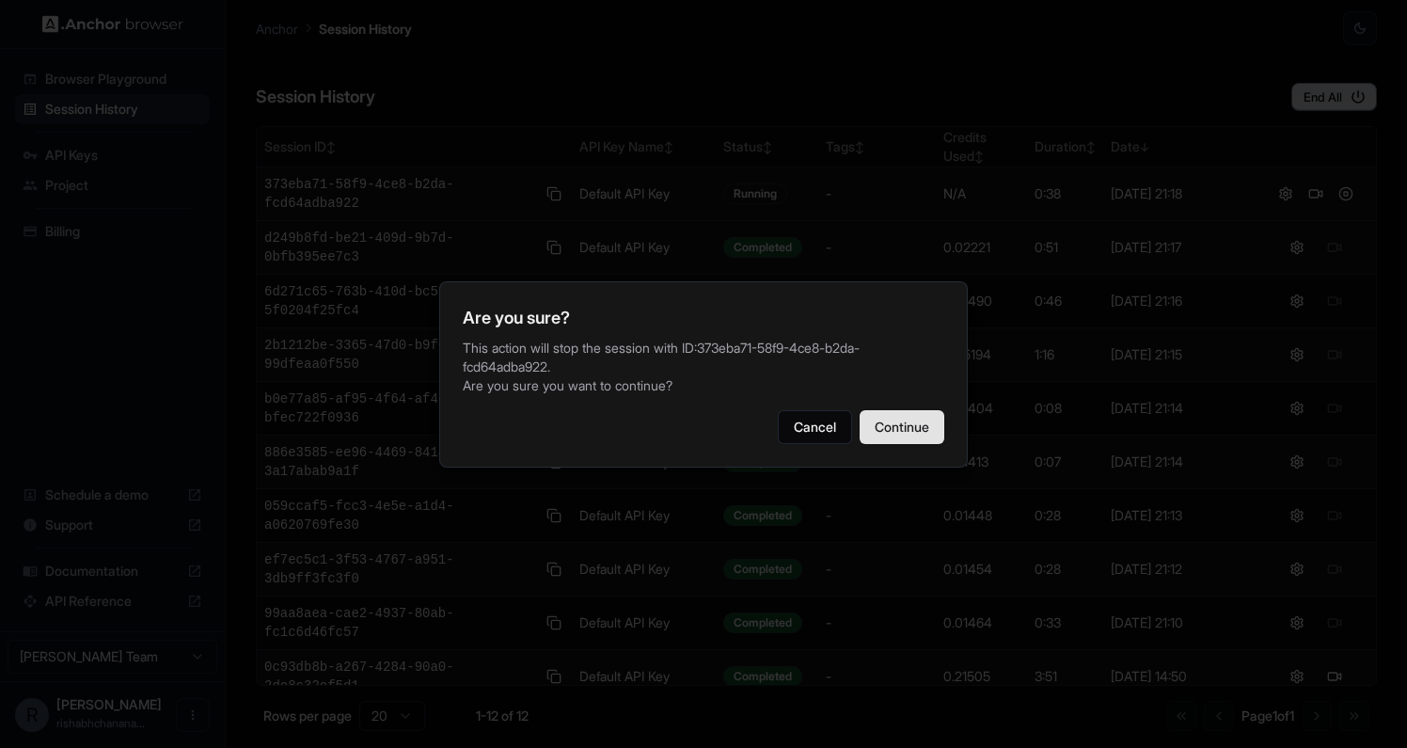
click at [925, 417] on button "Continue" at bounding box center [901, 427] width 85 height 34
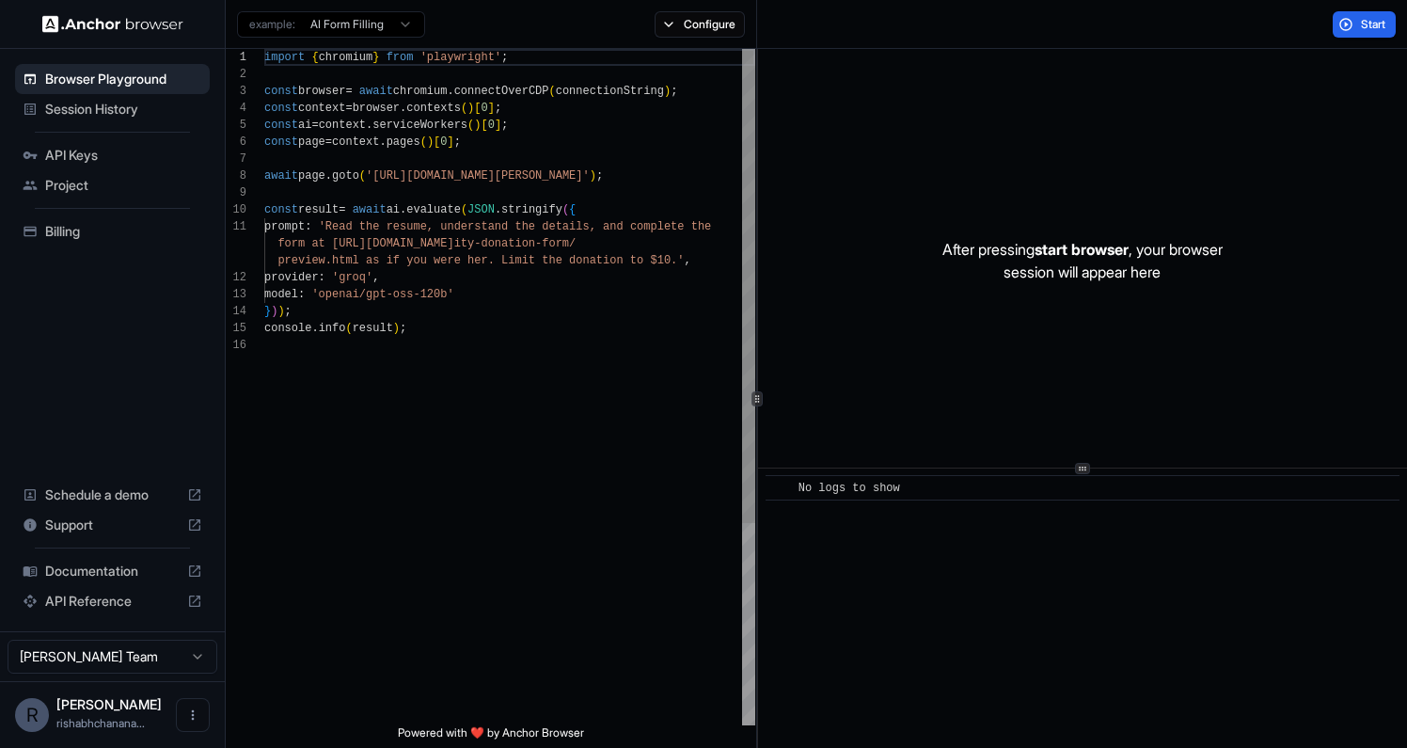
scroll to position [169, 0]
click at [89, 119] on div "Session History" at bounding box center [112, 109] width 195 height 30
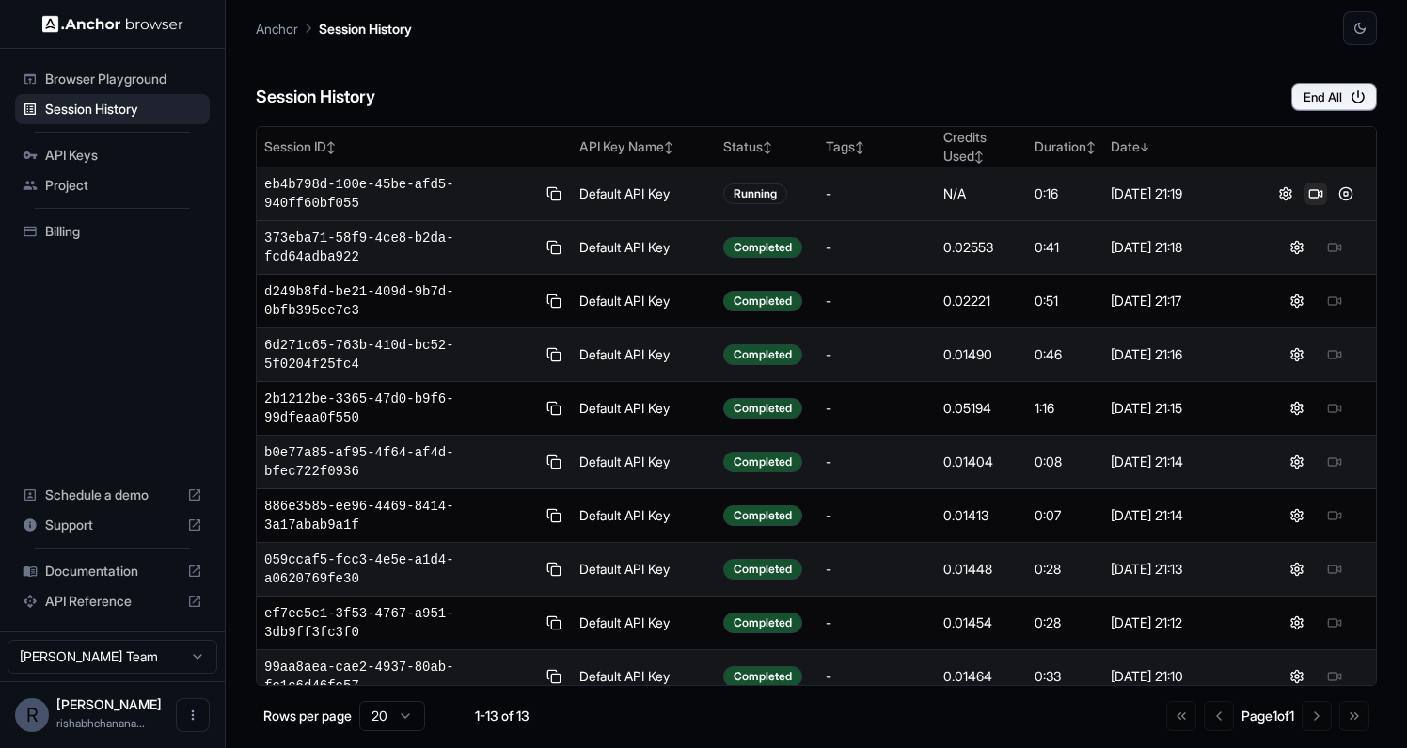
click at [1314, 202] on button at bounding box center [1315, 193] width 23 height 23
click at [1342, 197] on button at bounding box center [1345, 193] width 23 height 23
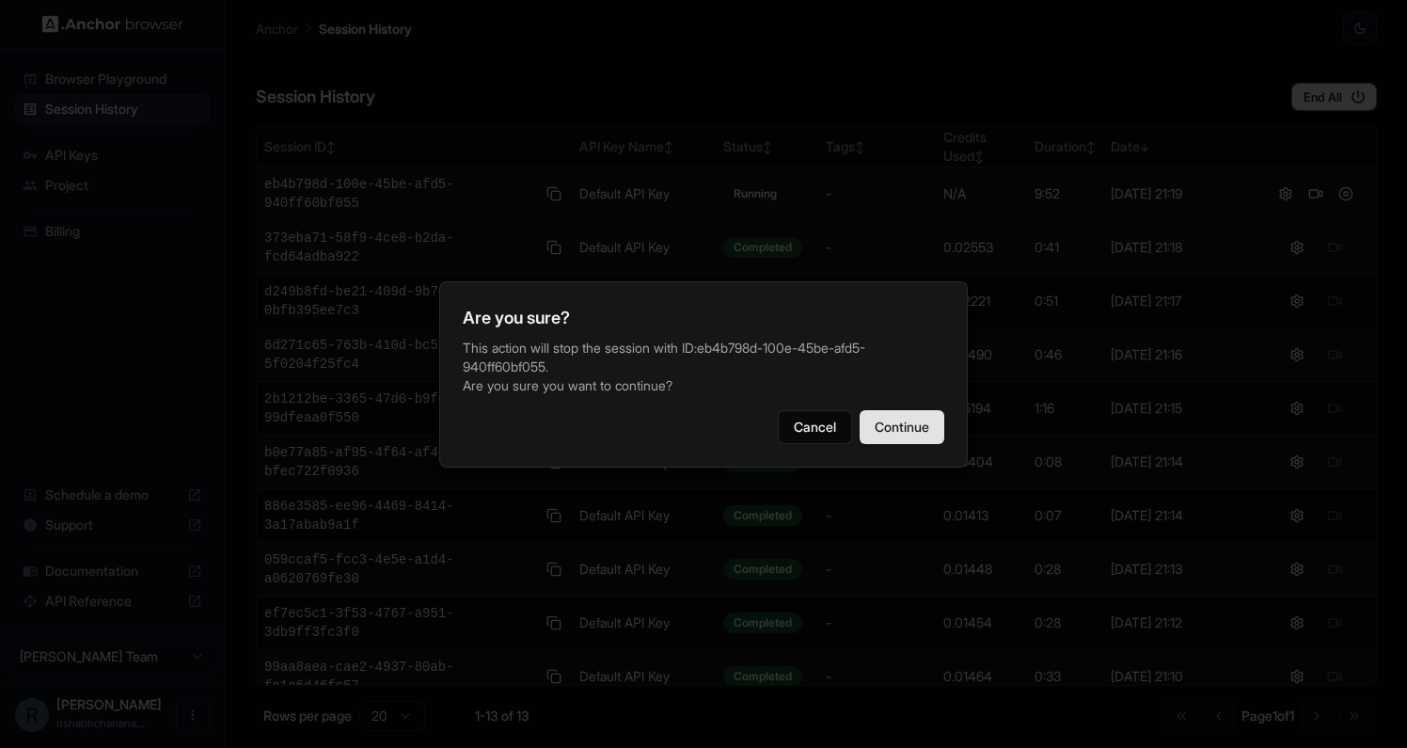
click at [930, 410] on button "Continue" at bounding box center [901, 427] width 85 height 34
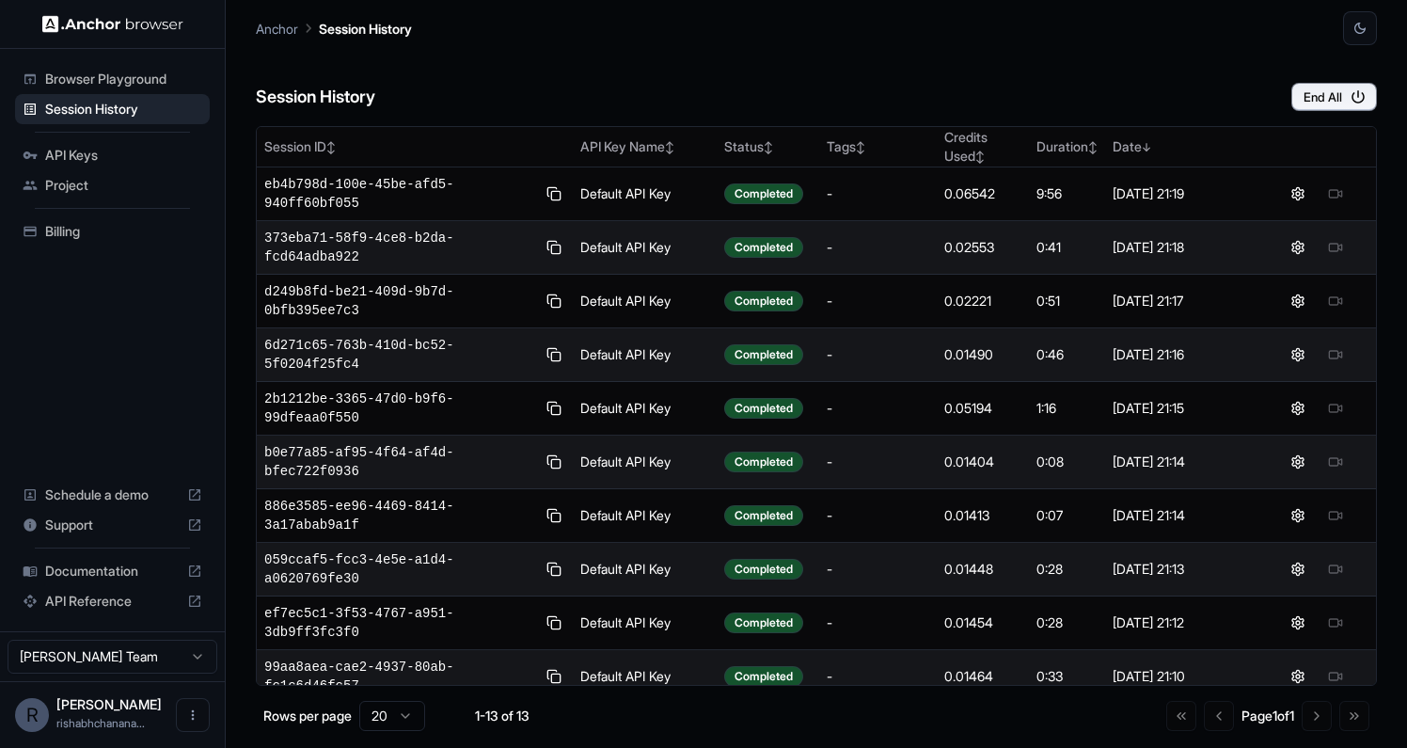
click at [121, 236] on span "Billing" at bounding box center [123, 231] width 157 height 19
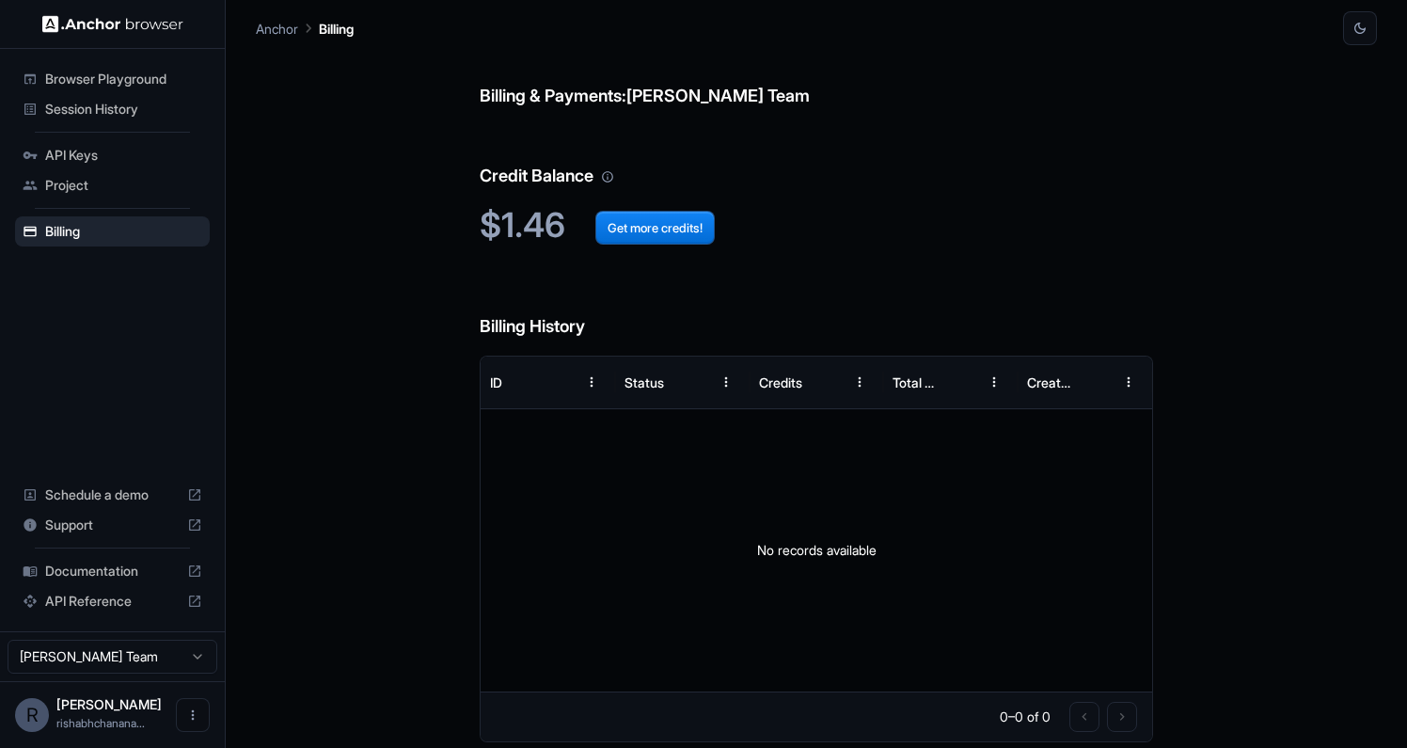
click at [130, 82] on span "Browser Playground" at bounding box center [123, 79] width 157 height 19
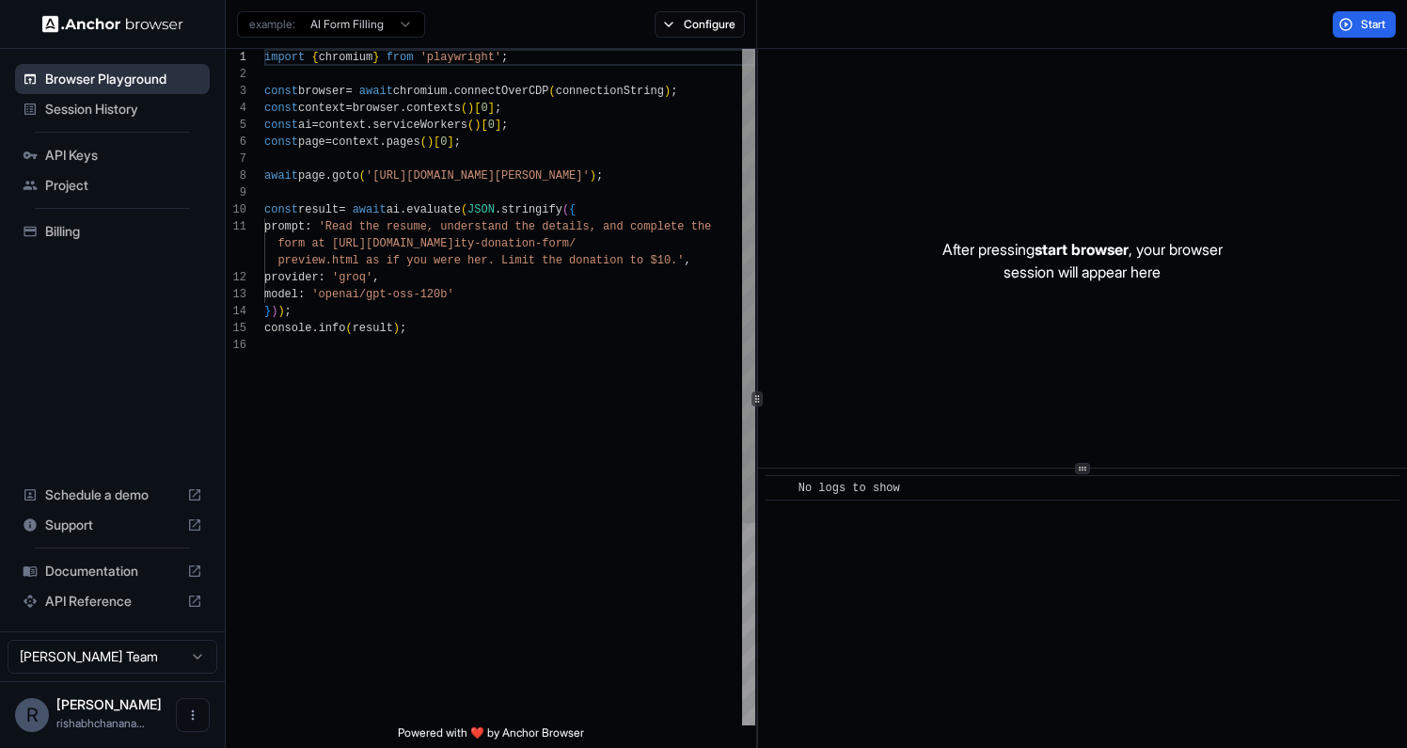
scroll to position [169, 0]
click at [86, 104] on span "Session History" at bounding box center [123, 109] width 157 height 19
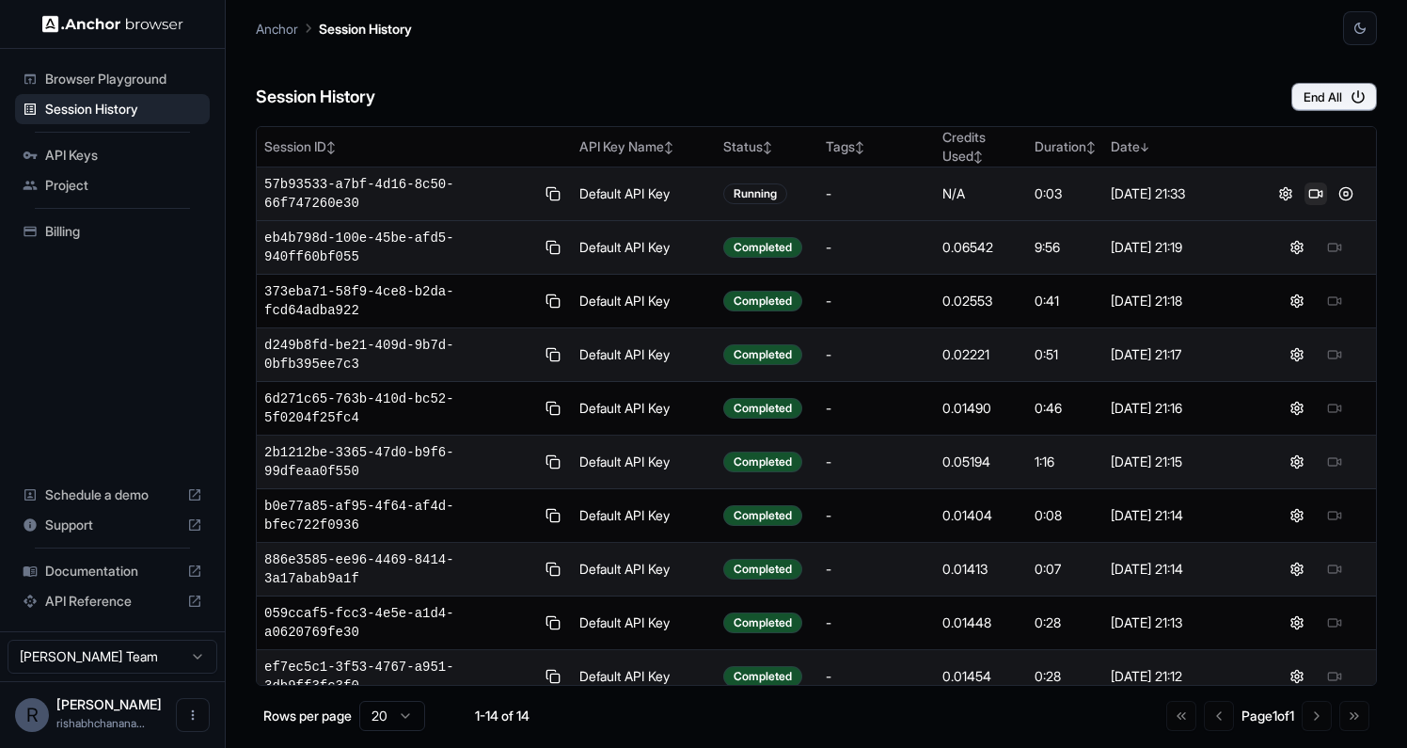
click at [1305, 191] on button at bounding box center [1315, 193] width 23 height 23
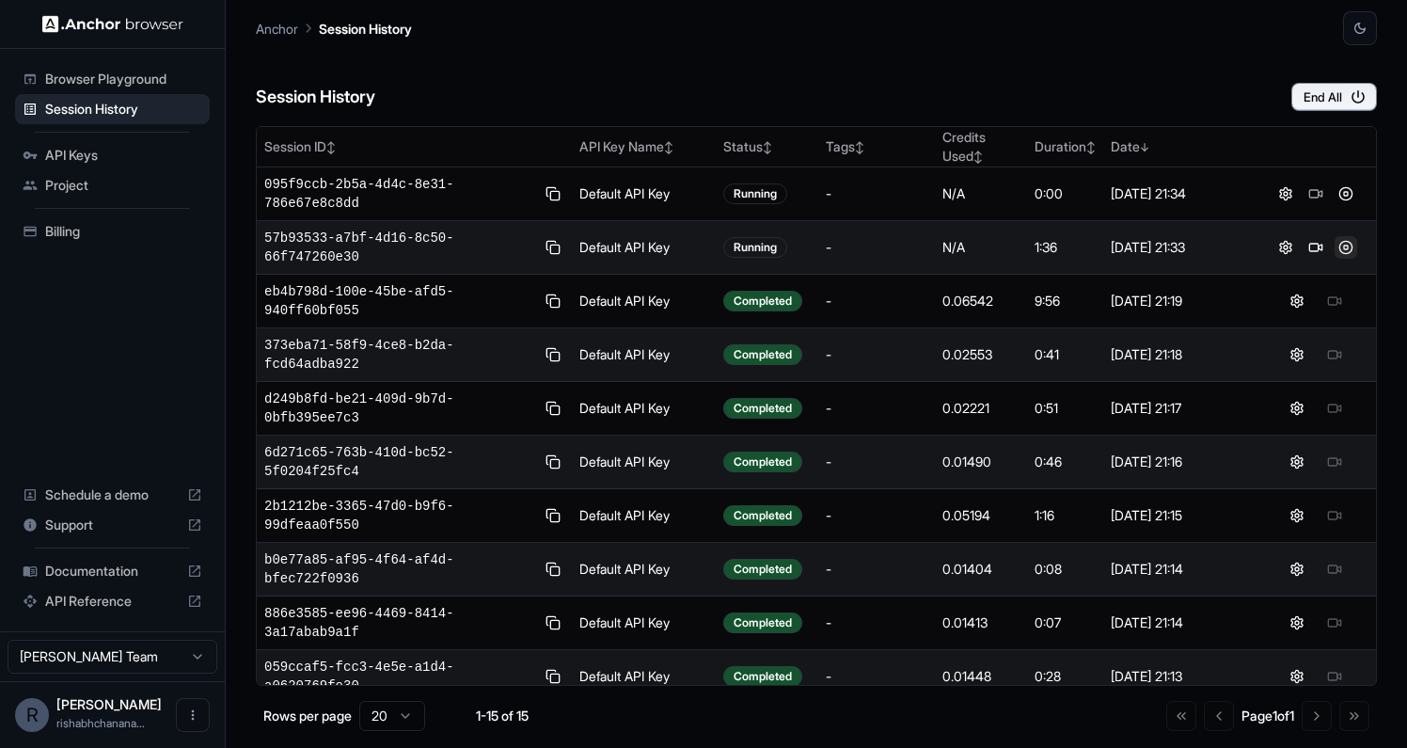
click at [1346, 243] on button at bounding box center [1345, 247] width 23 height 23
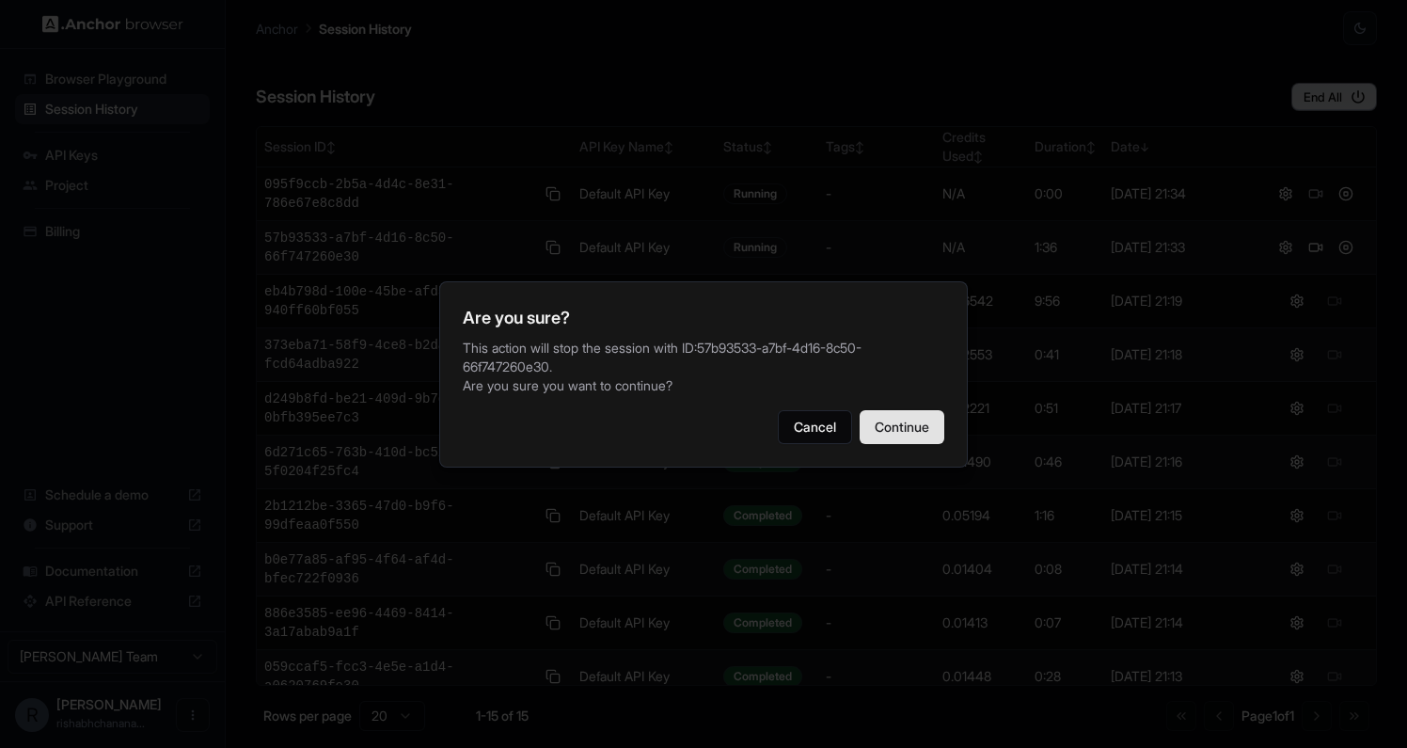
click at [918, 412] on button "Continue" at bounding box center [901, 427] width 85 height 34
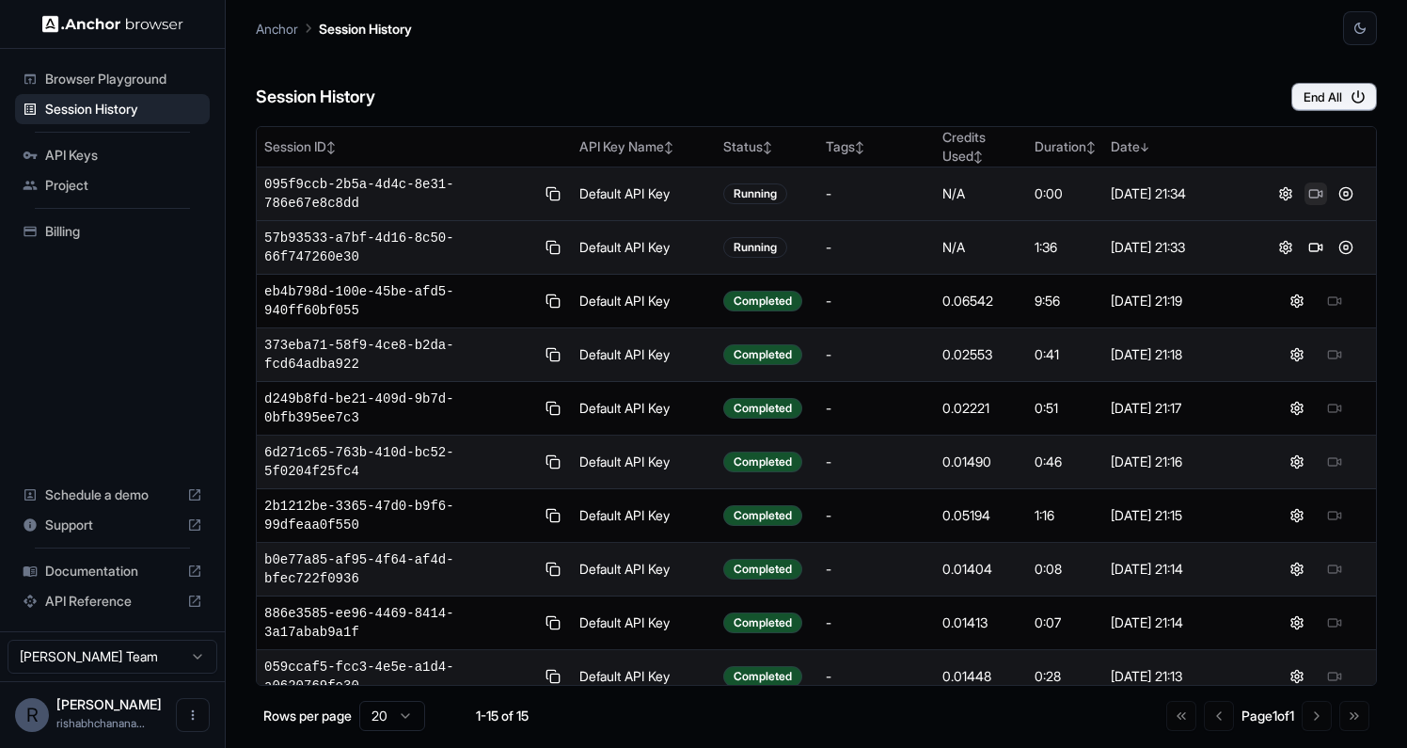
click at [1315, 197] on button at bounding box center [1315, 193] width 23 height 23
click at [1356, 201] on button at bounding box center [1345, 193] width 23 height 23
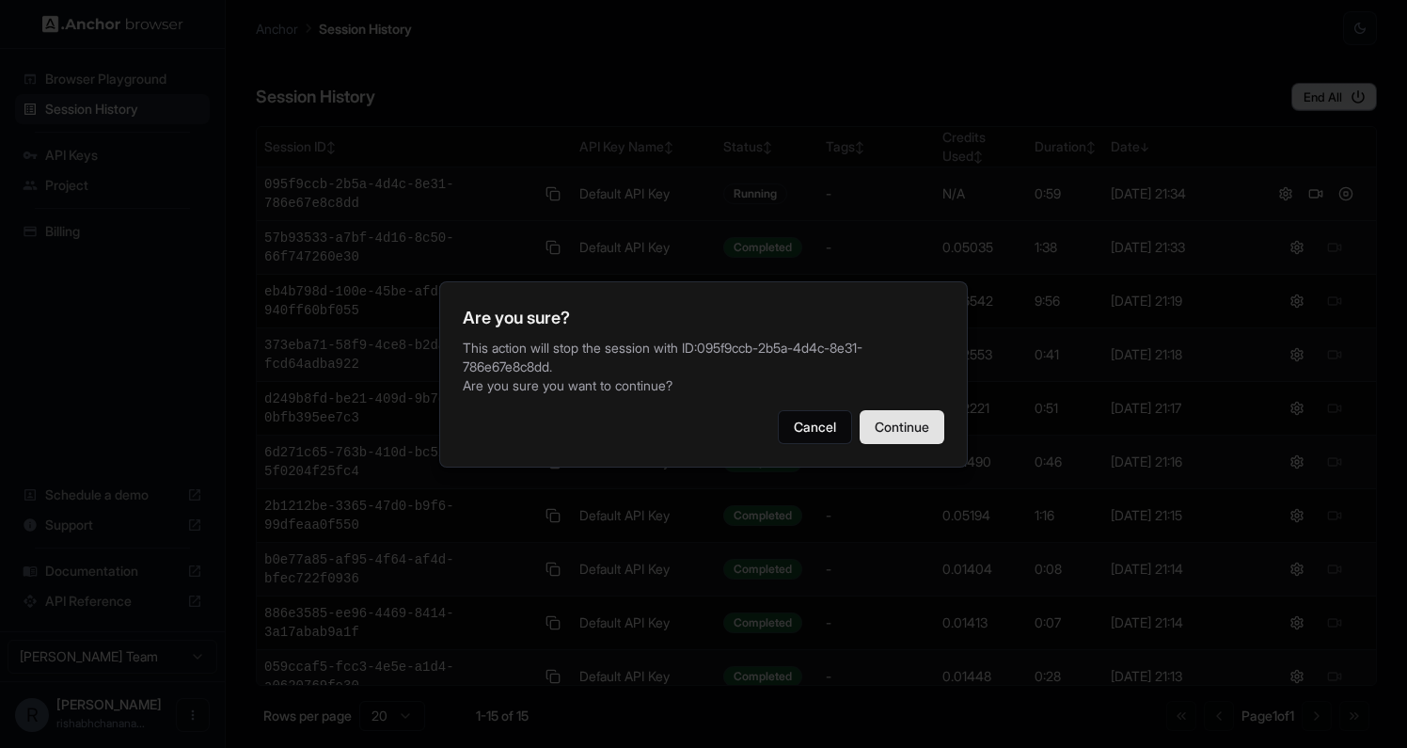
click at [920, 436] on button "Continue" at bounding box center [901, 427] width 85 height 34
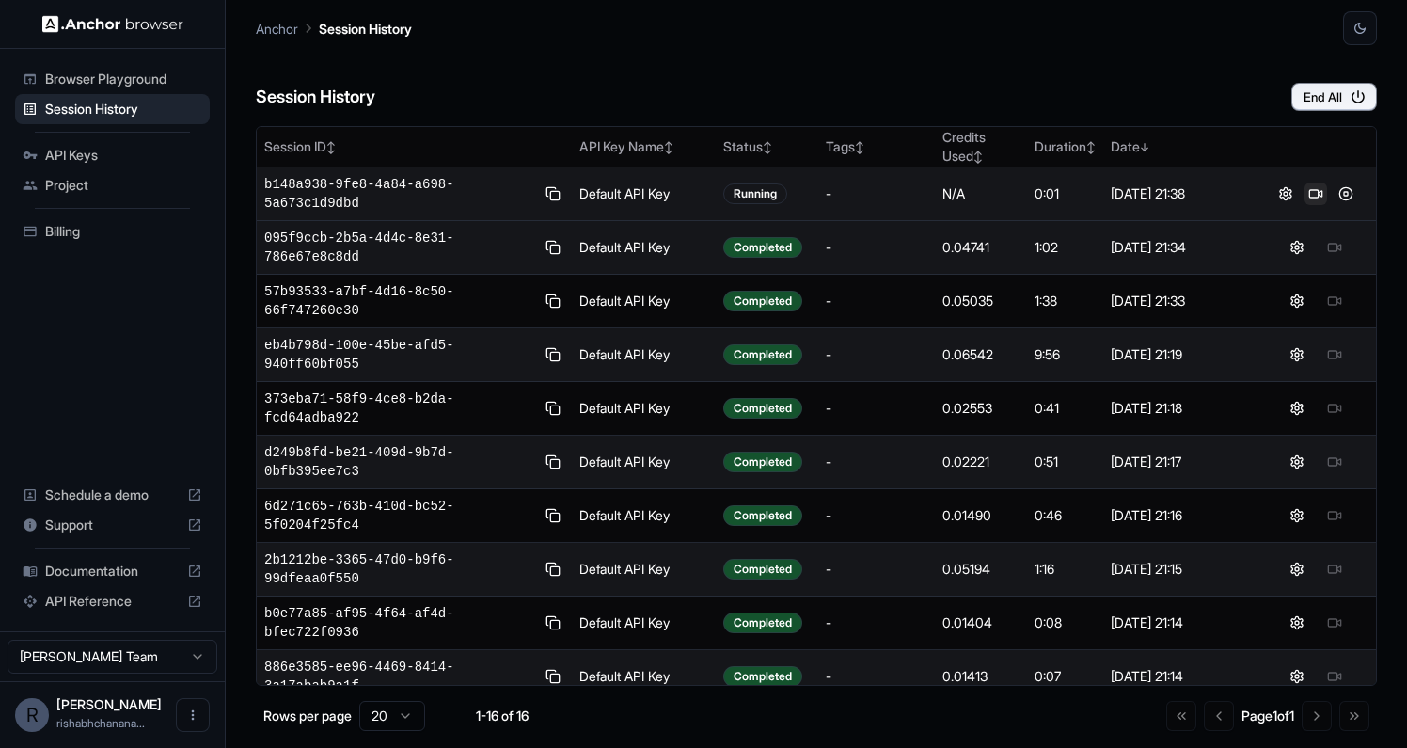
click at [1325, 197] on button at bounding box center [1315, 193] width 23 height 23
click at [1309, 193] on button at bounding box center [1315, 193] width 23 height 23
click at [1343, 195] on button at bounding box center [1345, 193] width 23 height 23
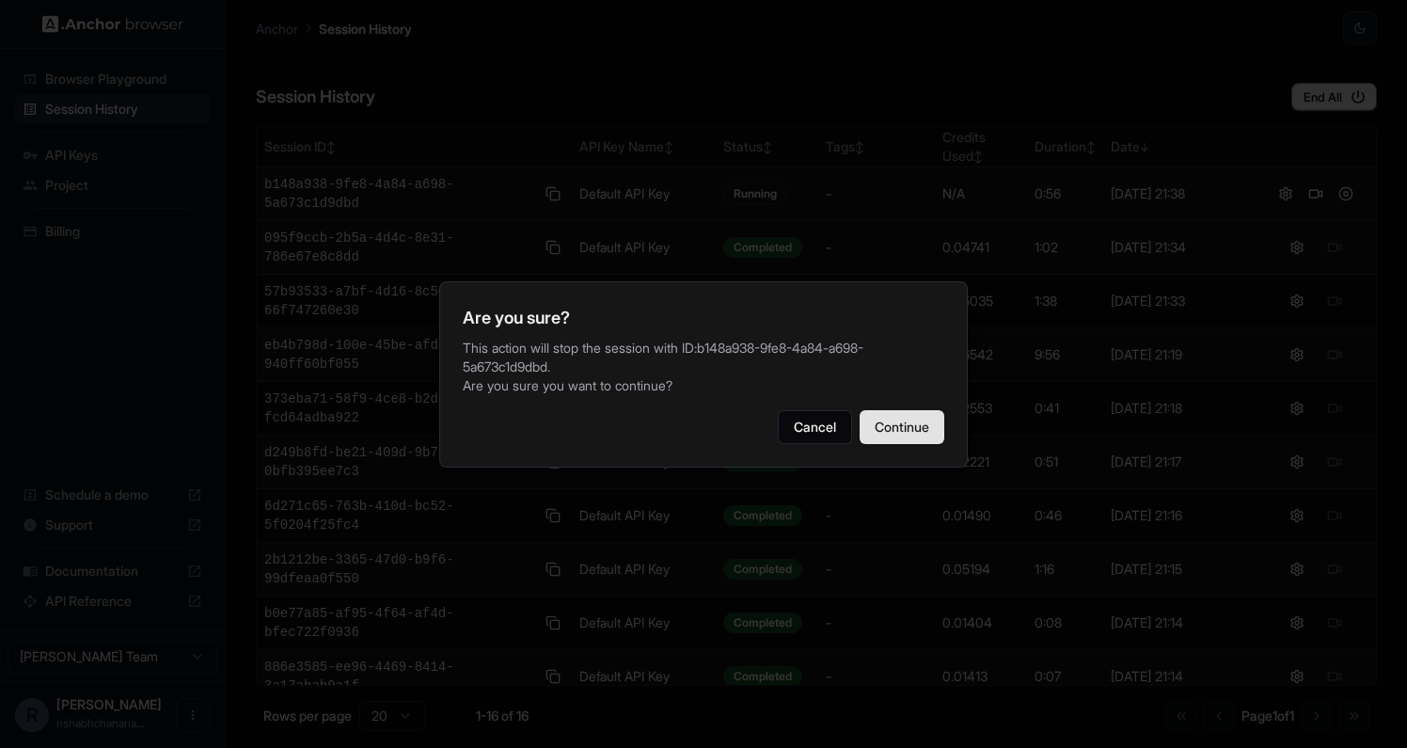
click at [927, 420] on button "Continue" at bounding box center [901, 427] width 85 height 34
